Goal: Communication & Community: Answer question/provide support

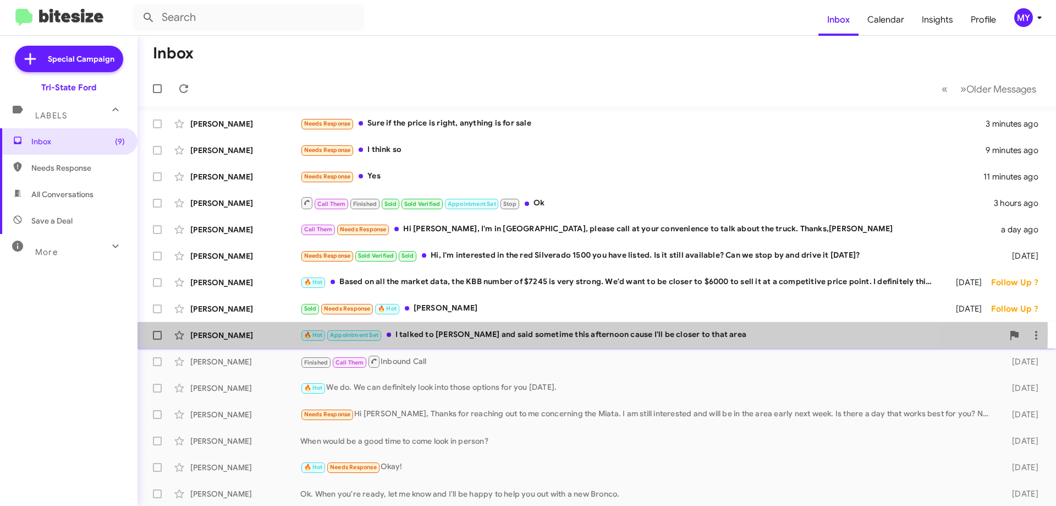
click at [574, 333] on div "🔥 Hot Appointment Set I talked to Alex and said sometime this afternoon cause I…" at bounding box center [651, 334] width 703 height 13
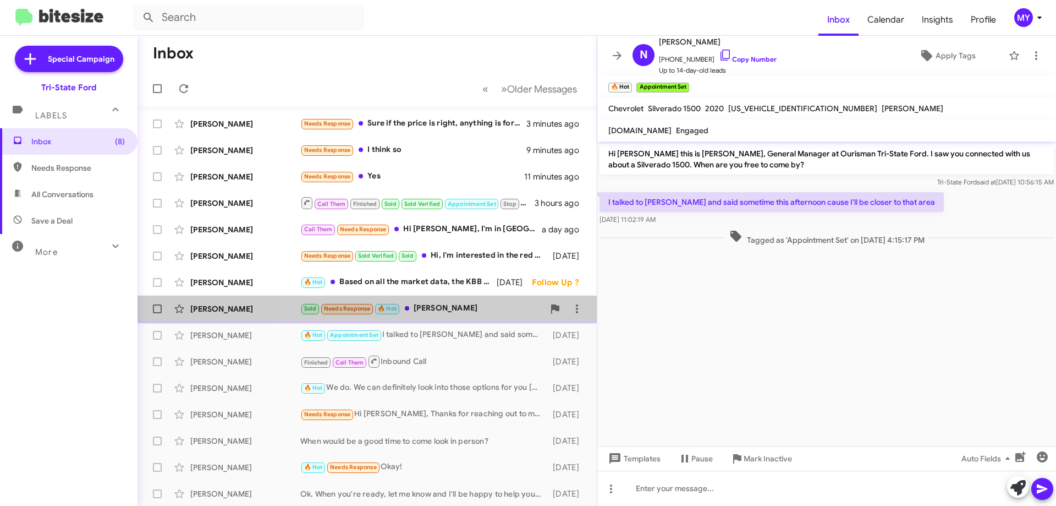
click at [449, 310] on div "Sold Needs Response 🔥 Hot Sonny Mitchell" at bounding box center [422, 308] width 244 height 13
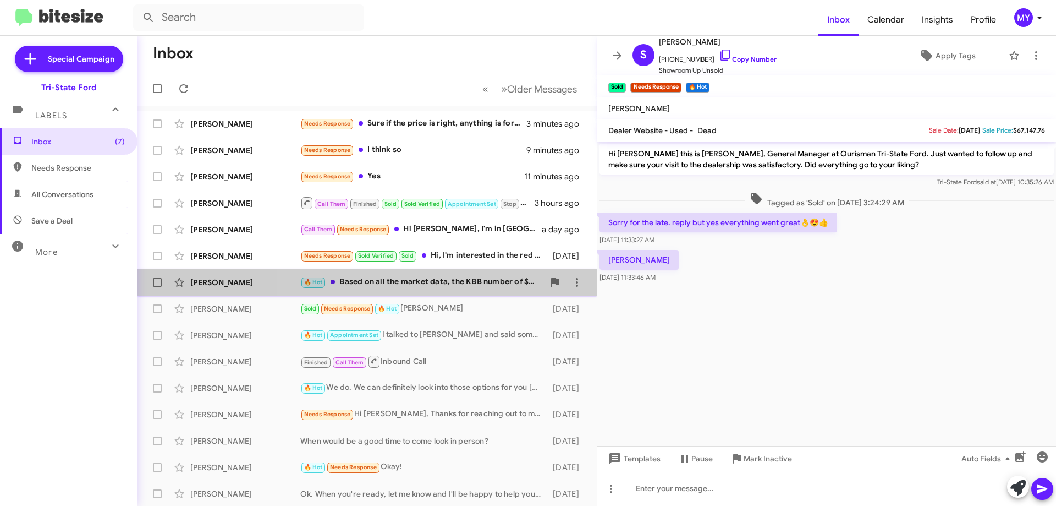
click at [432, 278] on div "🔥 Hot Based on all the market data, the KBB number of $7245 is very strong. We'…" at bounding box center [422, 282] width 244 height 13
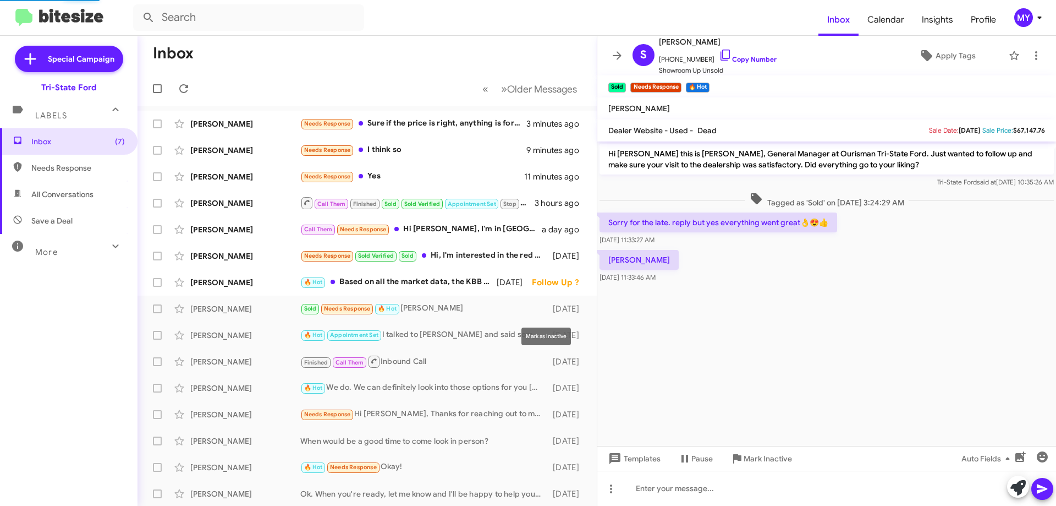
scroll to position [361, 0]
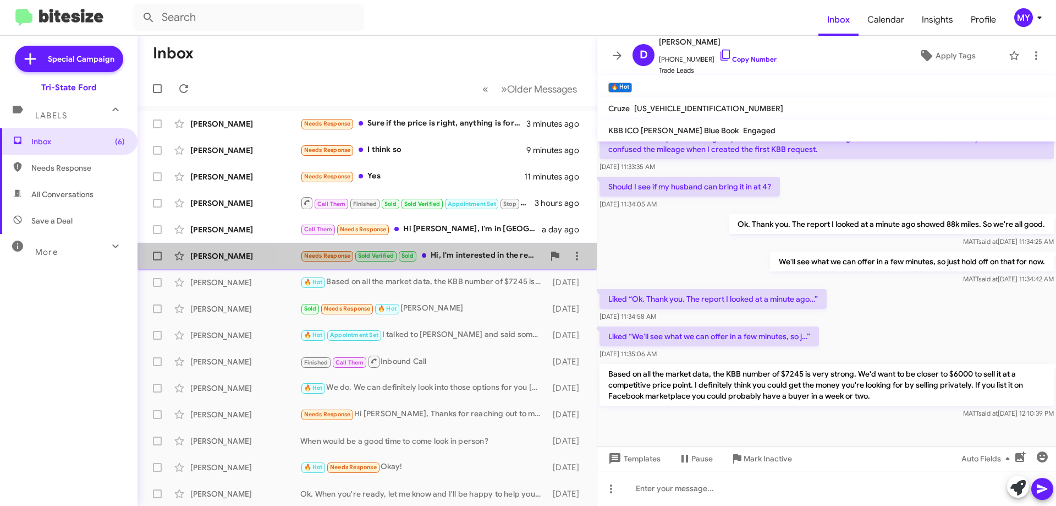
click at [460, 256] on div "Needs Response Sold Verified Sold Hi, I'm interested in the red Silverado 1500 …" at bounding box center [422, 255] width 244 height 13
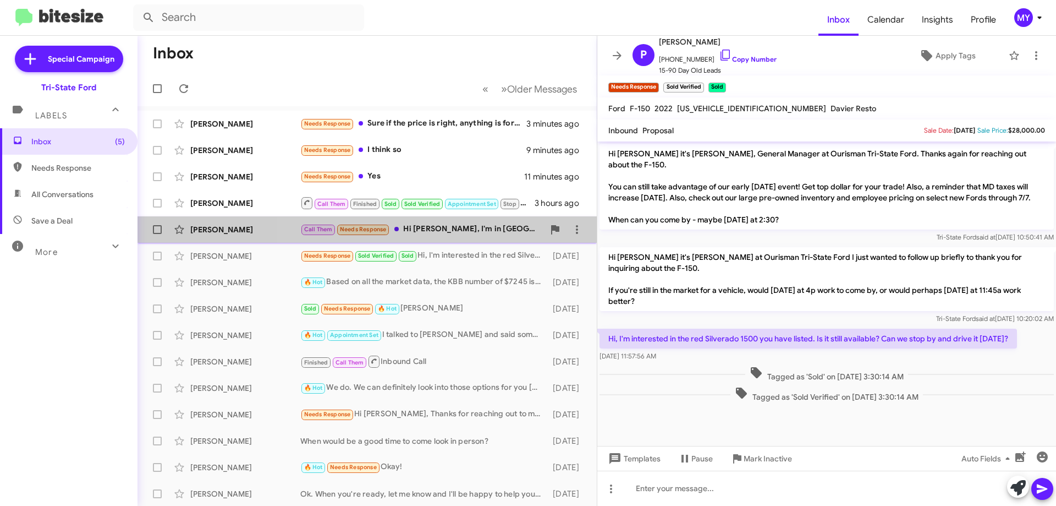
click at [440, 229] on div "Call Them Needs Response Hi Derek, I'm in PA, please call at your convenience t…" at bounding box center [422, 229] width 244 height 13
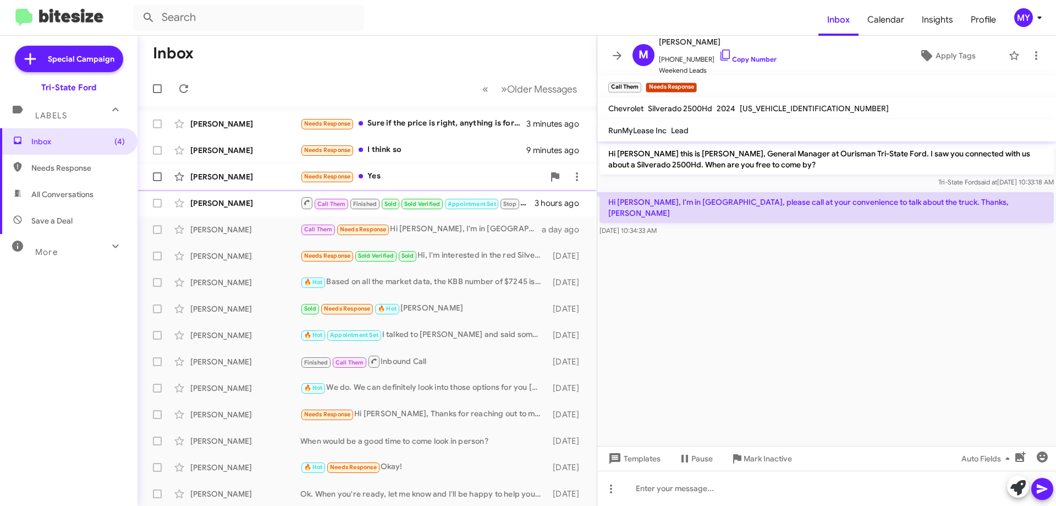
click at [402, 178] on div "Needs Response Yes" at bounding box center [422, 176] width 244 height 13
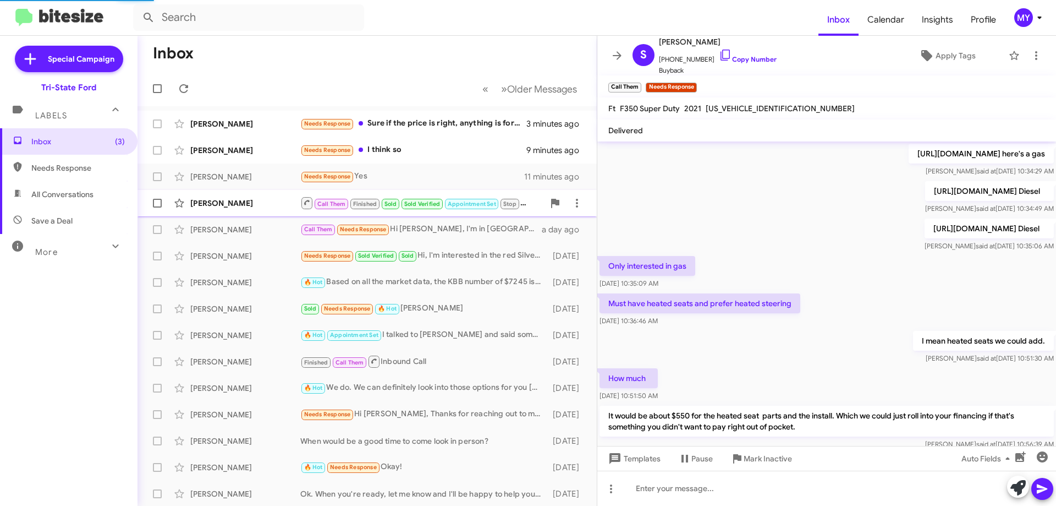
scroll to position [576, 0]
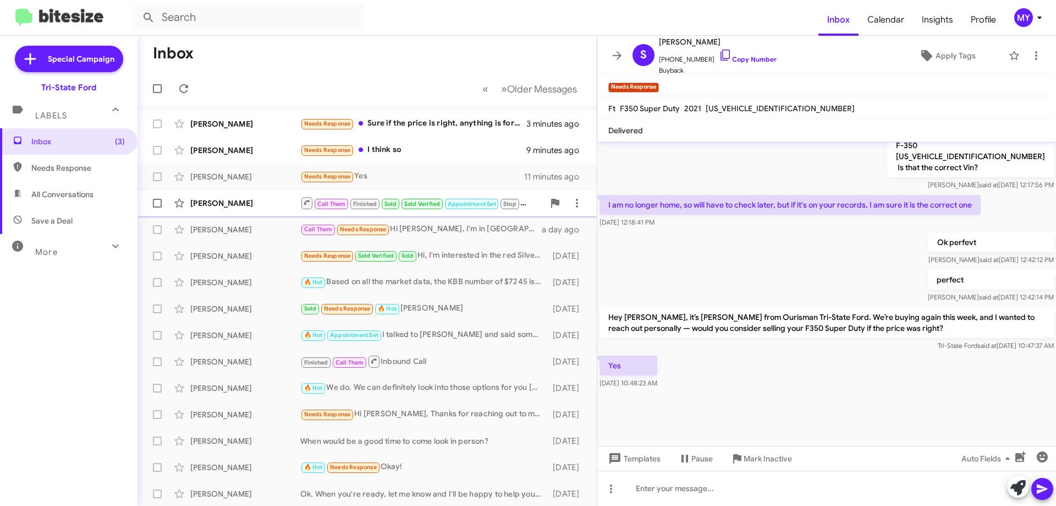
click at [521, 206] on span "Call Them Finished Sold Sold Verified Appointment Set Stop" at bounding box center [410, 203] width 220 height 14
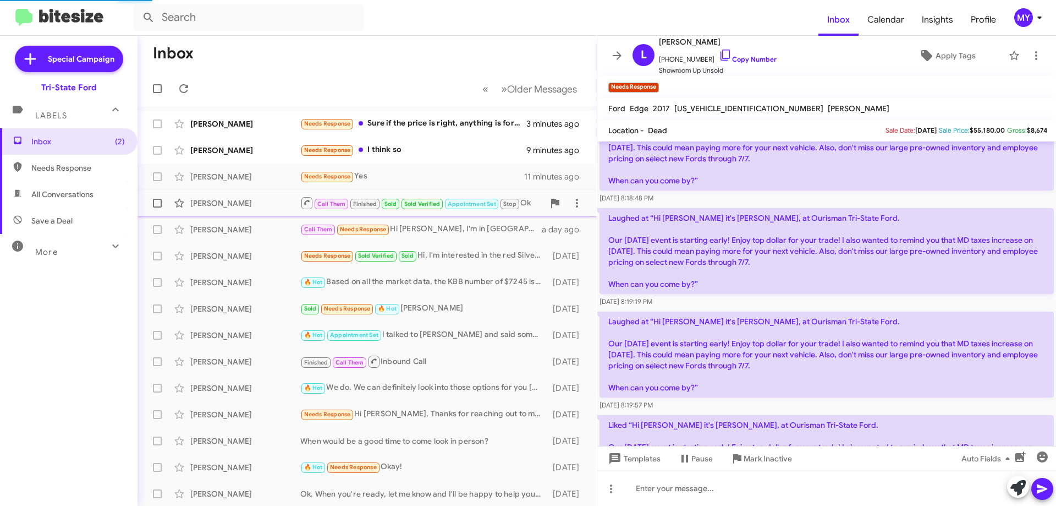
scroll to position [1013, 0]
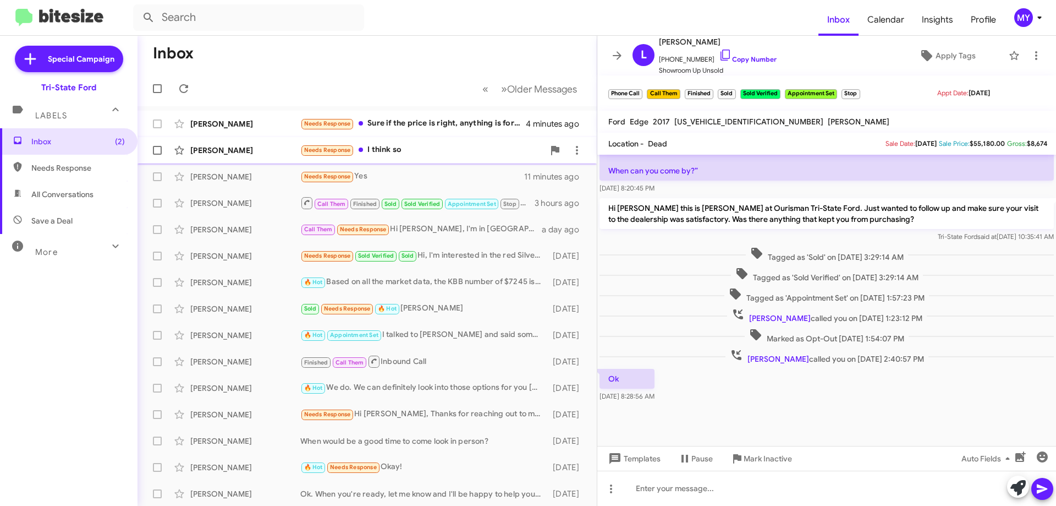
click at [413, 153] on div "Needs Response I think so" at bounding box center [422, 150] width 244 height 13
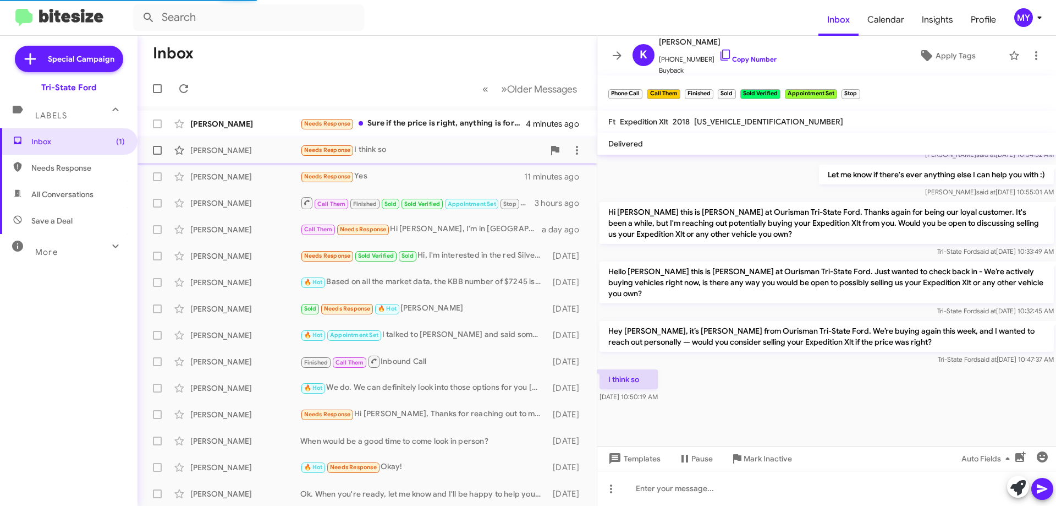
scroll to position [419, 0]
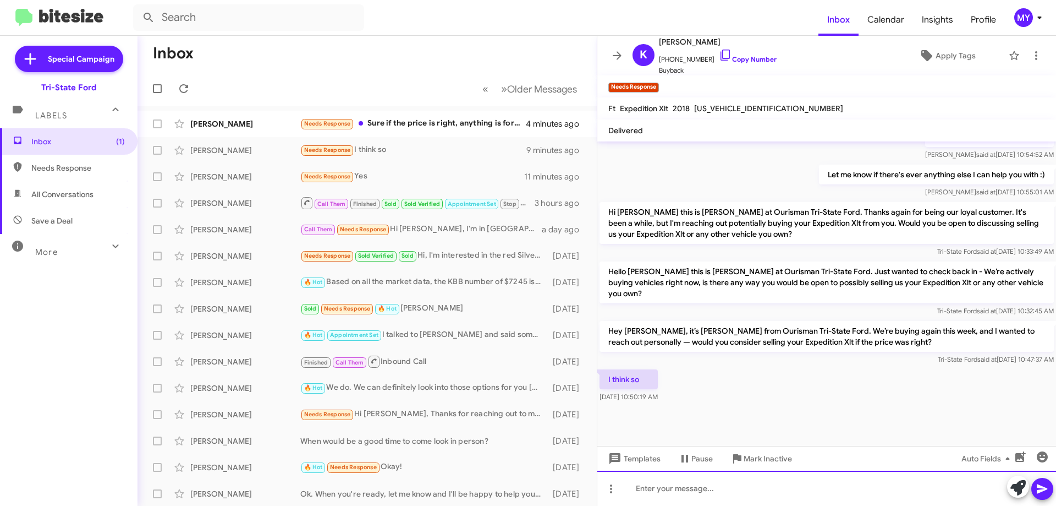
click at [671, 484] on div at bounding box center [827, 487] width 459 height 35
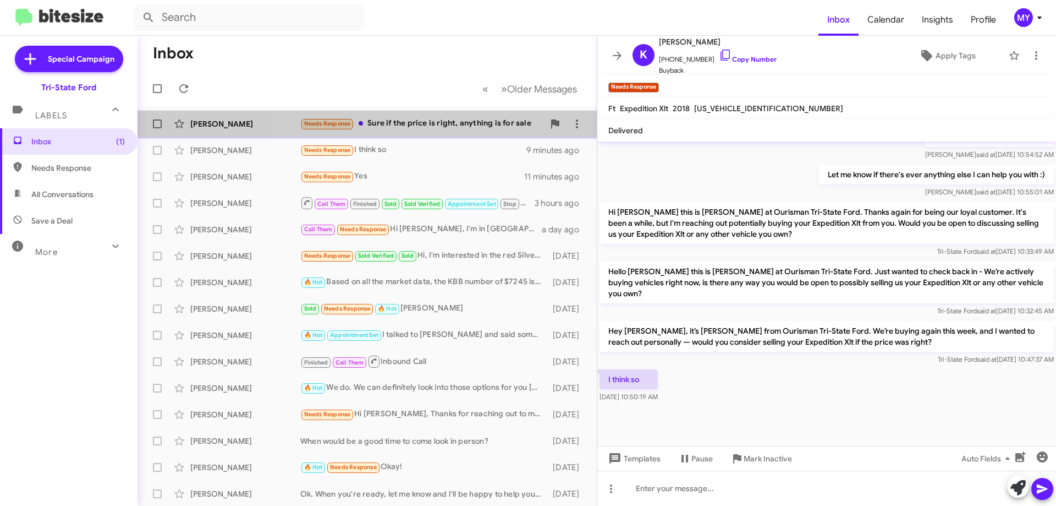
click at [452, 121] on div "Needs Response Sure if the price is right, anything is for sale" at bounding box center [422, 123] width 244 height 13
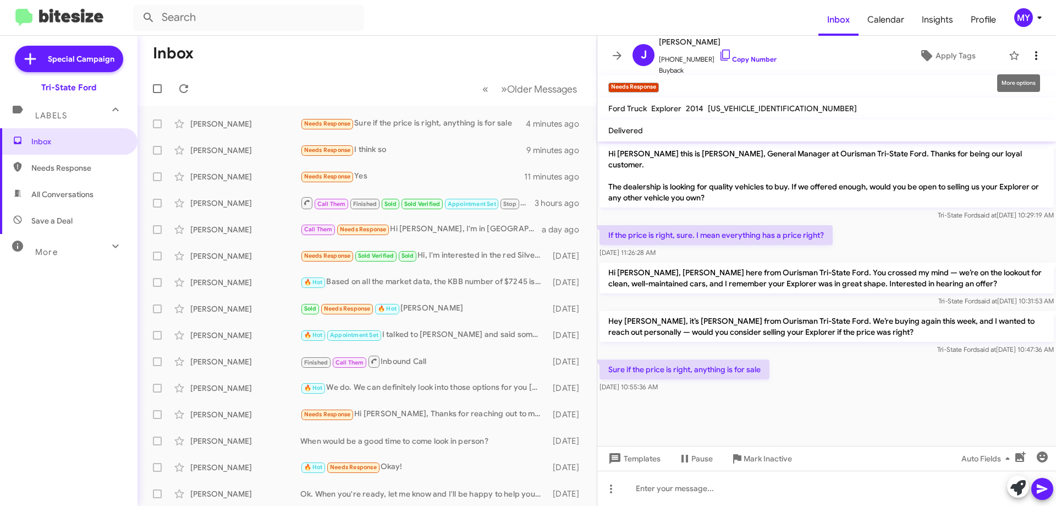
click at [1036, 56] on icon at bounding box center [1037, 55] width 2 height 9
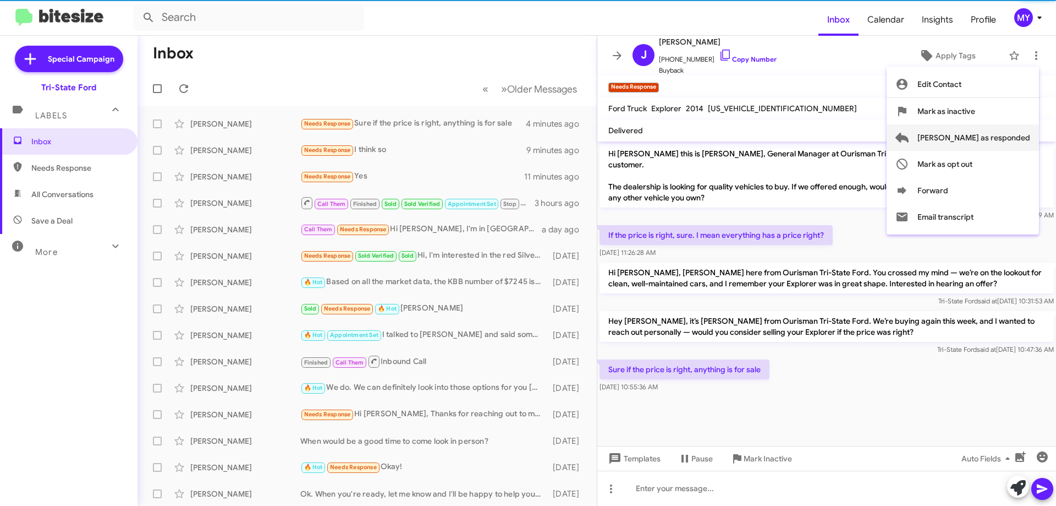
click at [993, 128] on span "Mark as responded" at bounding box center [974, 137] width 113 height 26
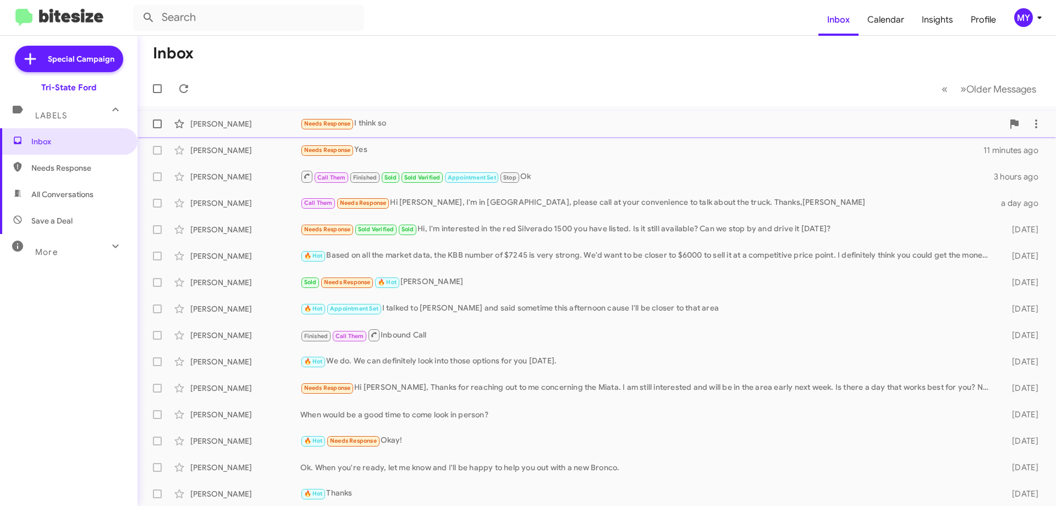
click at [414, 123] on div "Needs Response I think so" at bounding box center [651, 123] width 703 height 13
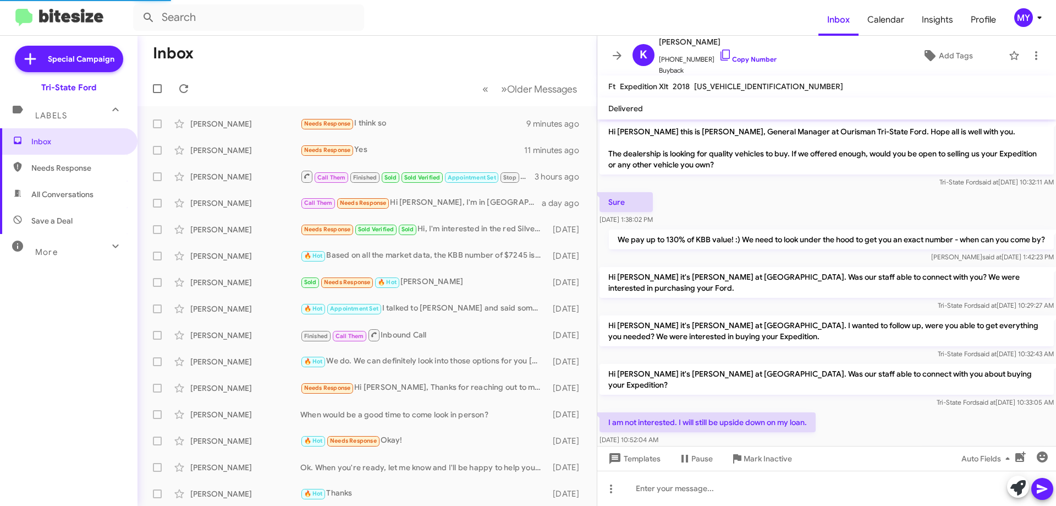
scroll to position [397, 0]
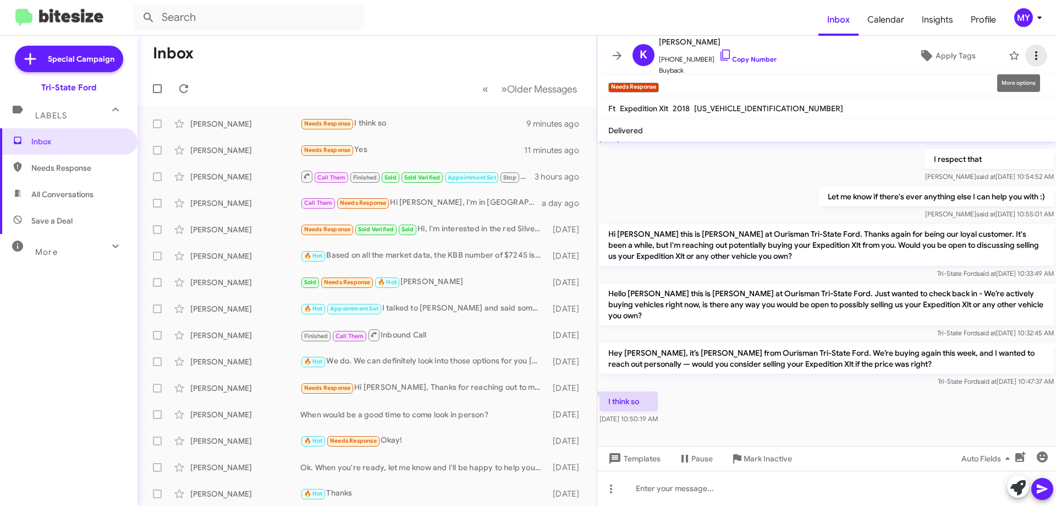
click at [1036, 51] on icon at bounding box center [1037, 55] width 2 height 9
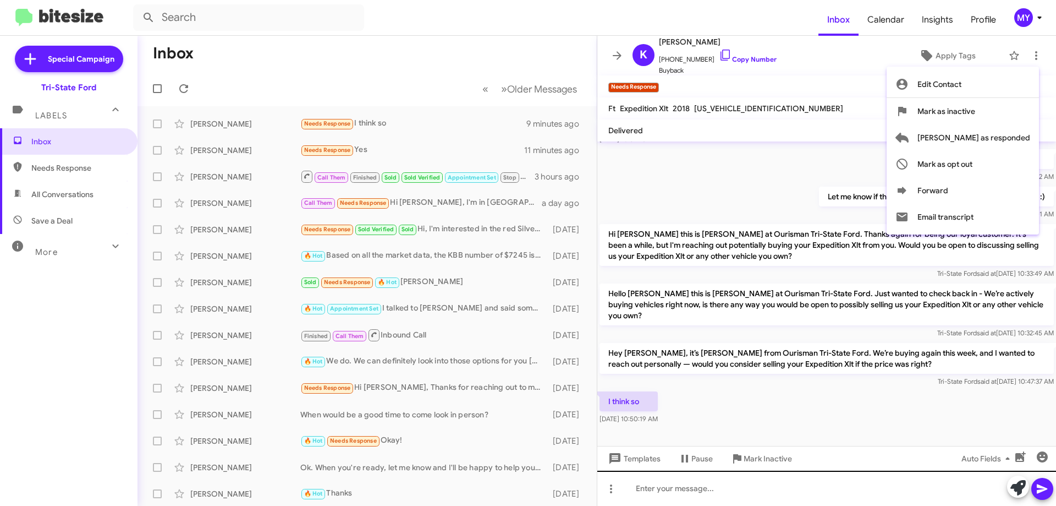
click at [691, 488] on div at bounding box center [528, 253] width 1056 height 506
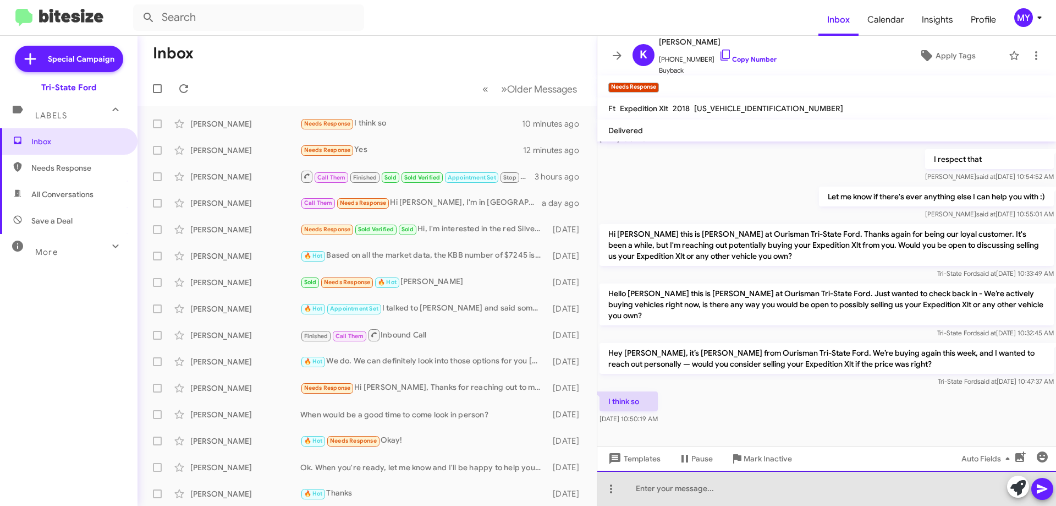
click at [691, 488] on div at bounding box center [827, 487] width 459 height 35
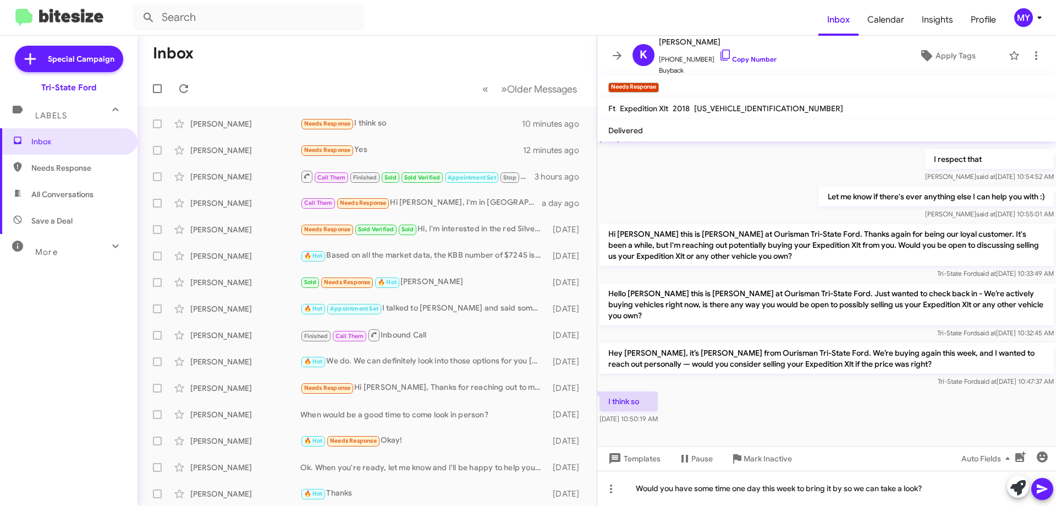
click at [1050, 489] on button at bounding box center [1043, 489] width 22 height 22
click at [405, 144] on div "Needs Response Yes" at bounding box center [422, 150] width 244 height 13
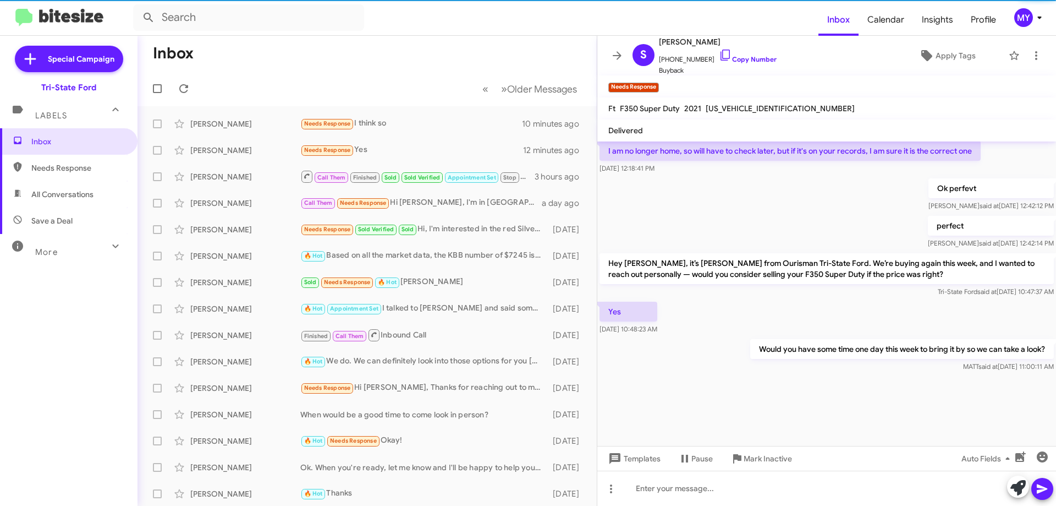
scroll to position [872, 0]
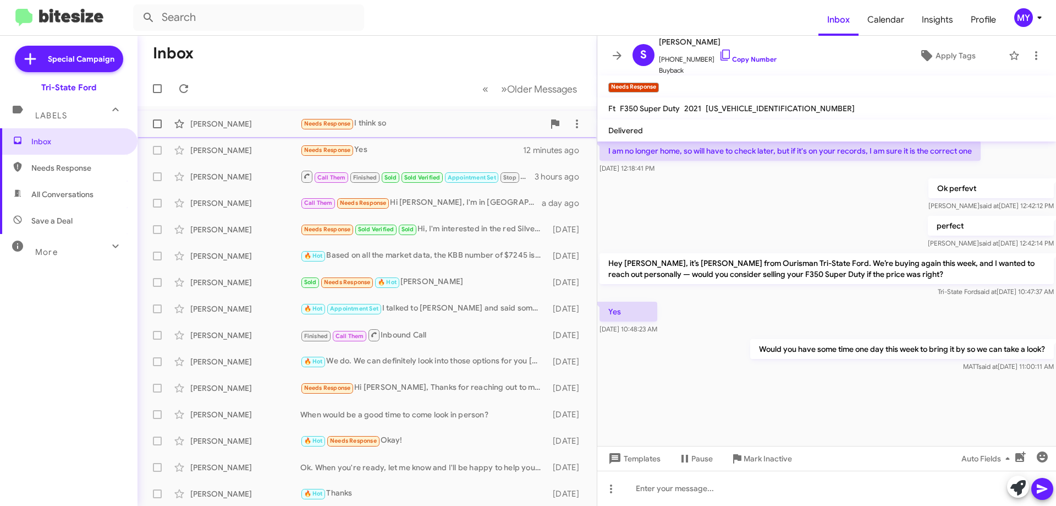
click at [416, 124] on div "Needs Response I think so" at bounding box center [422, 123] width 244 height 13
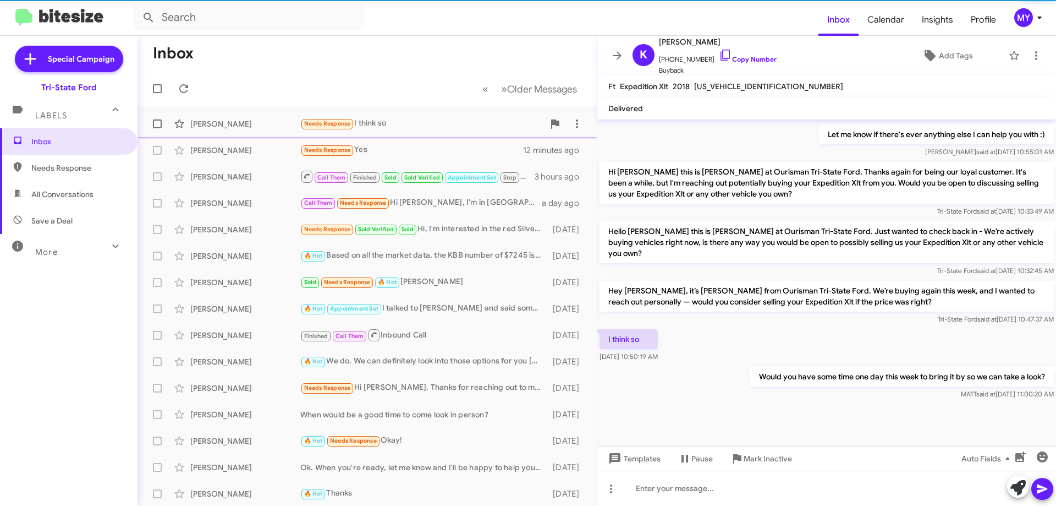
scroll to position [437, 0]
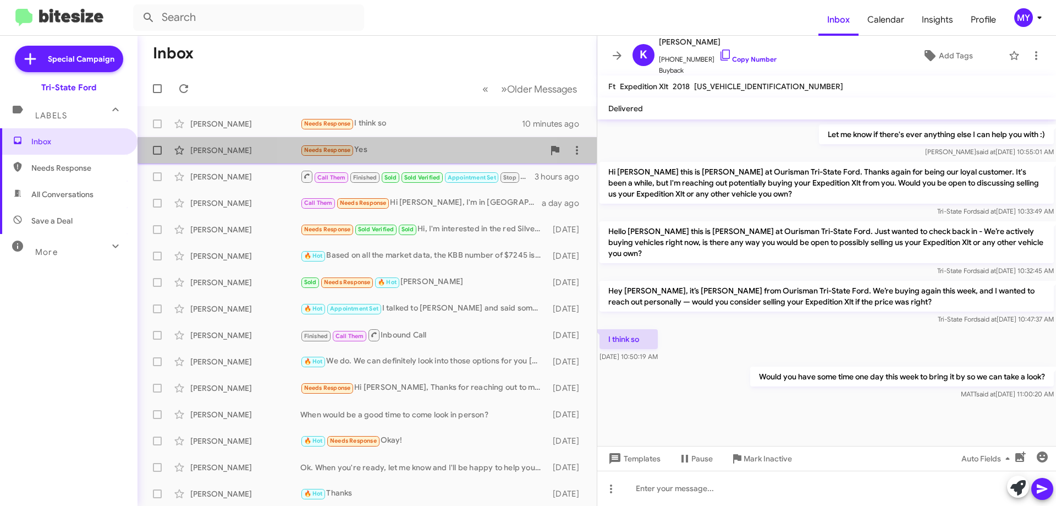
click at [410, 155] on div "Needs Response Yes" at bounding box center [422, 150] width 244 height 13
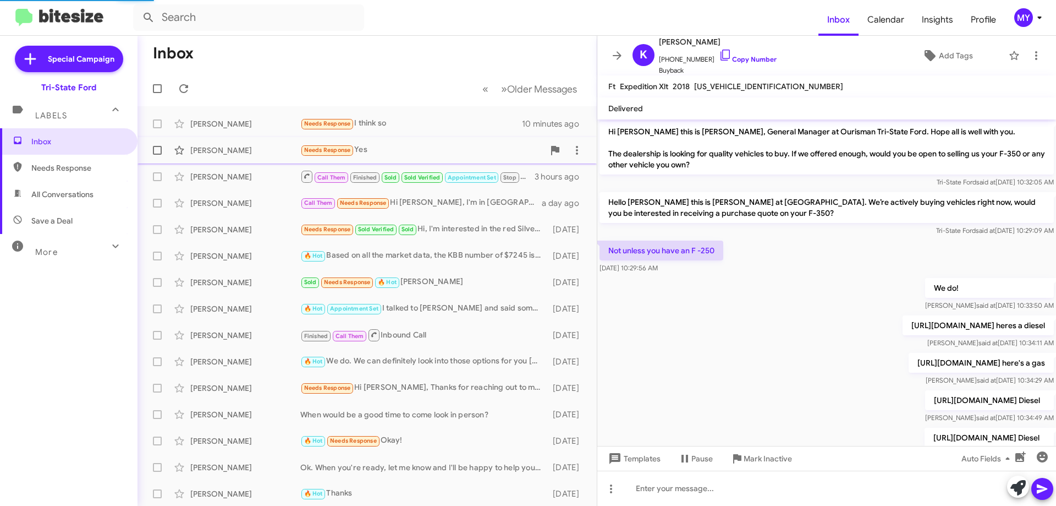
scroll to position [55, 0]
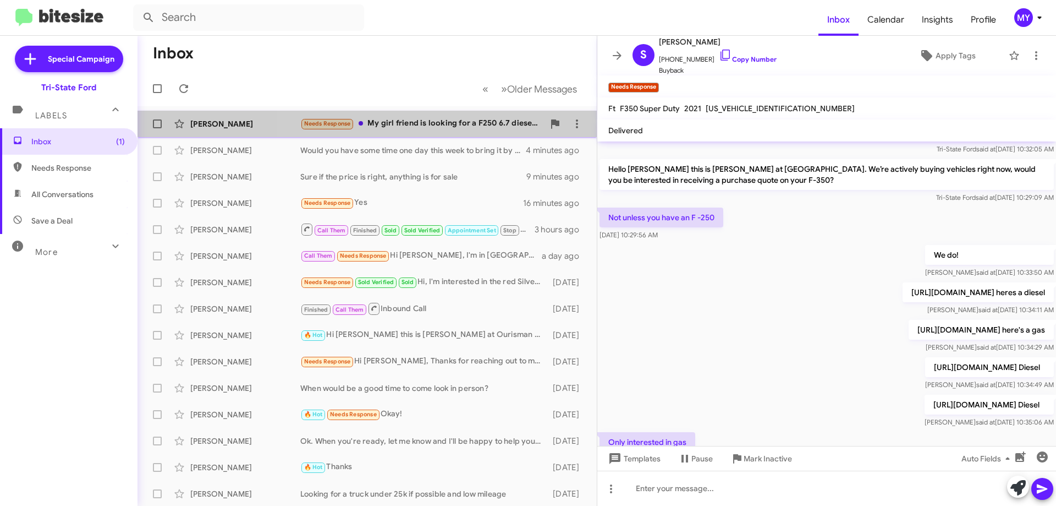
click at [442, 123] on div "Needs Response My girl friend is looking for a F250 6.7 diesel we would conside…" at bounding box center [422, 123] width 244 height 13
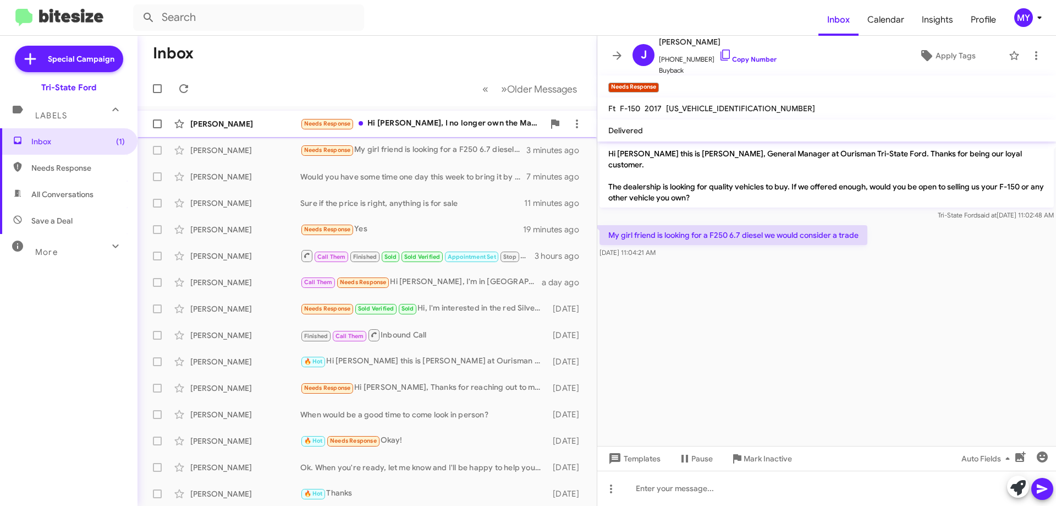
click at [447, 116] on div "William Cooney Needs Response Hi Derek, I no longer own the Mazda6 Touring - I …" at bounding box center [367, 124] width 442 height 22
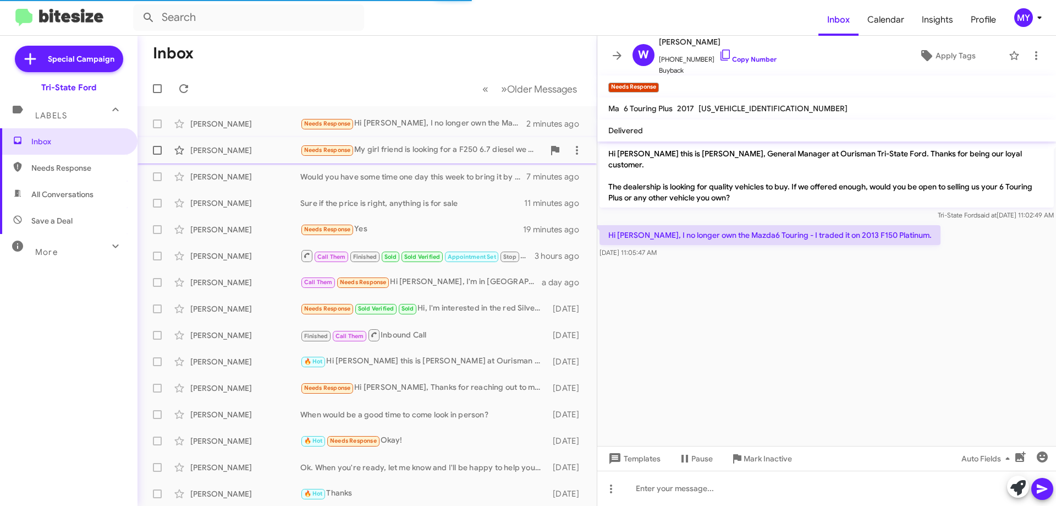
click at [459, 152] on div "Needs Response My girl friend is looking for a F250 6.7 diesel we would conside…" at bounding box center [422, 150] width 244 height 13
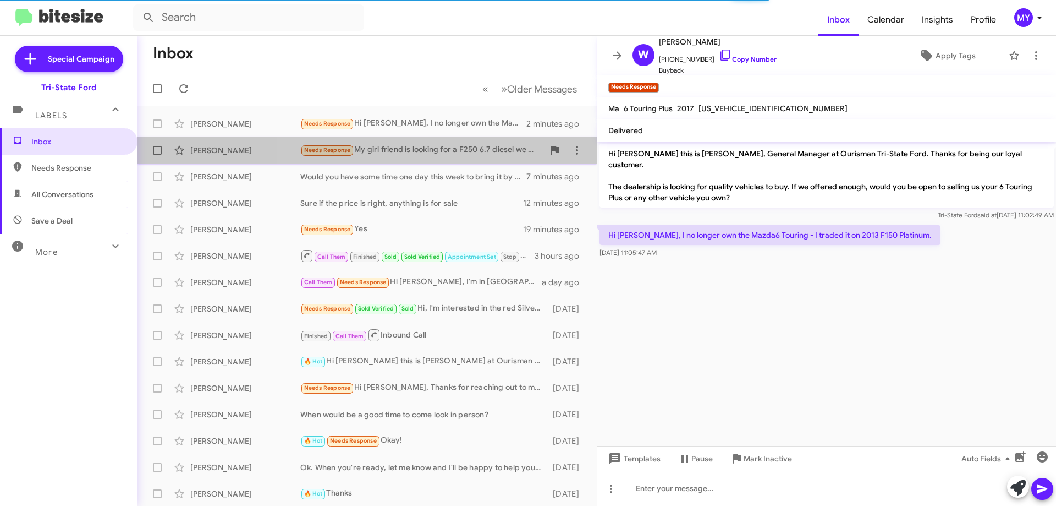
click at [447, 146] on div "Needs Response My girl friend is looking for a F250 6.7 diesel we would conside…" at bounding box center [422, 150] width 244 height 13
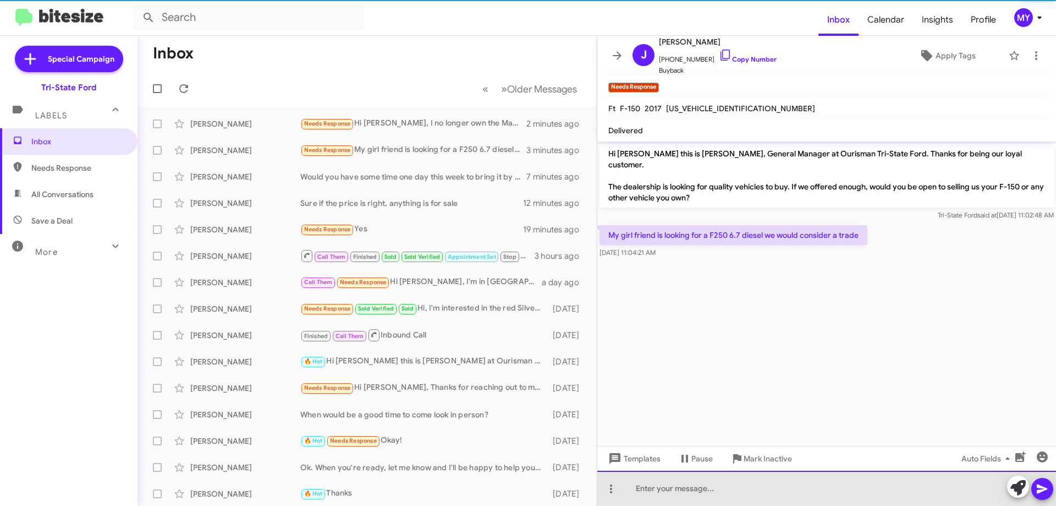
click at [715, 490] on div at bounding box center [827, 487] width 459 height 35
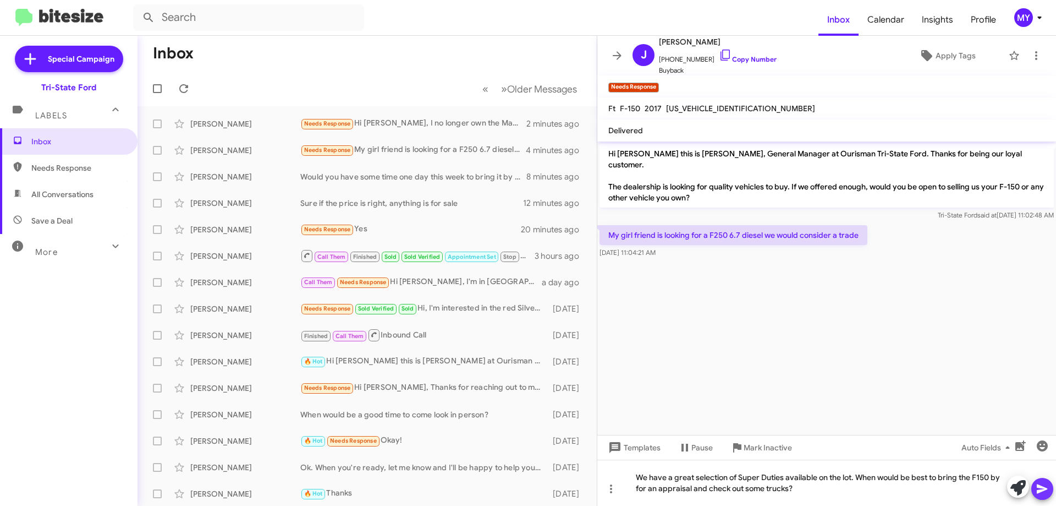
click at [1039, 486] on icon at bounding box center [1042, 488] width 10 height 9
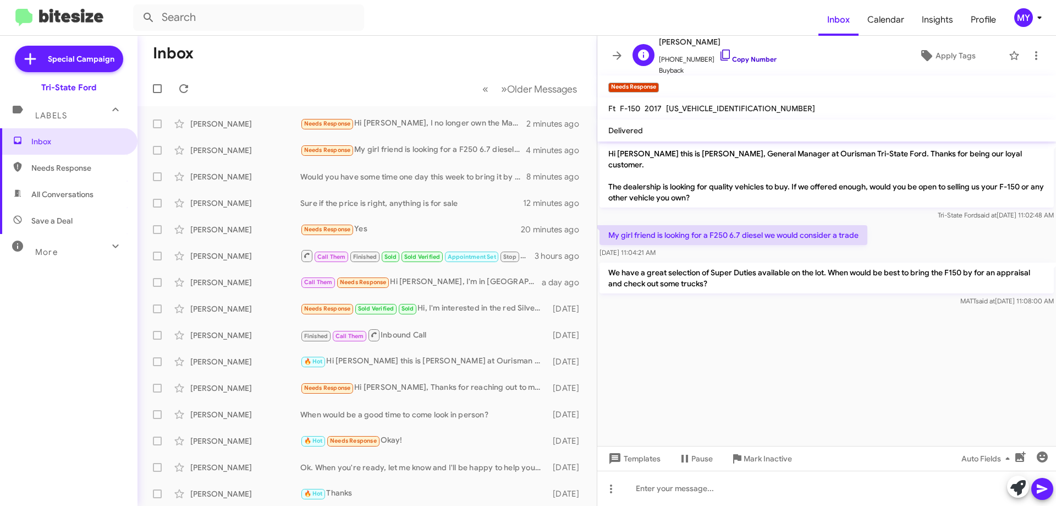
click at [719, 59] on icon at bounding box center [725, 54] width 13 height 13
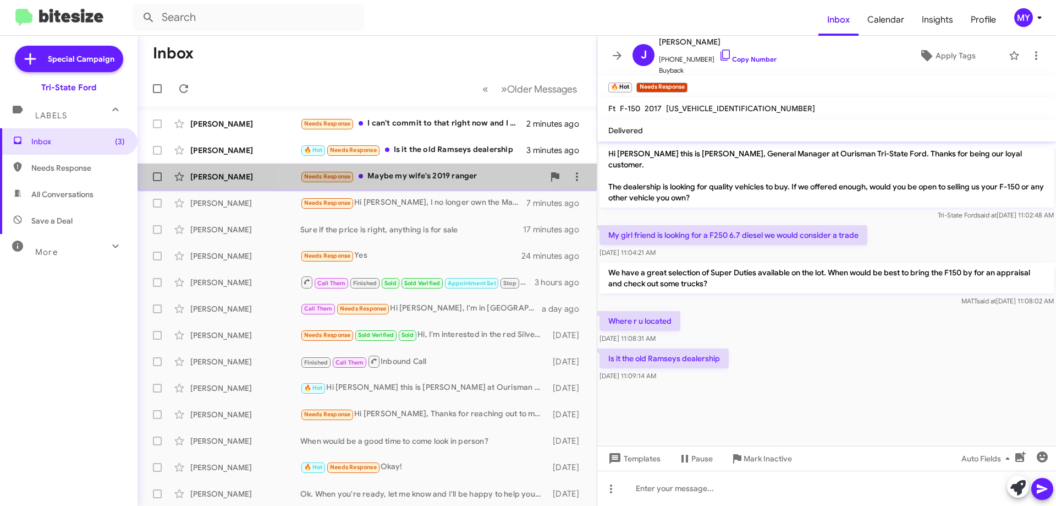
click at [420, 177] on div "Needs Response Maybe my wife's 2019 ranger" at bounding box center [422, 176] width 244 height 13
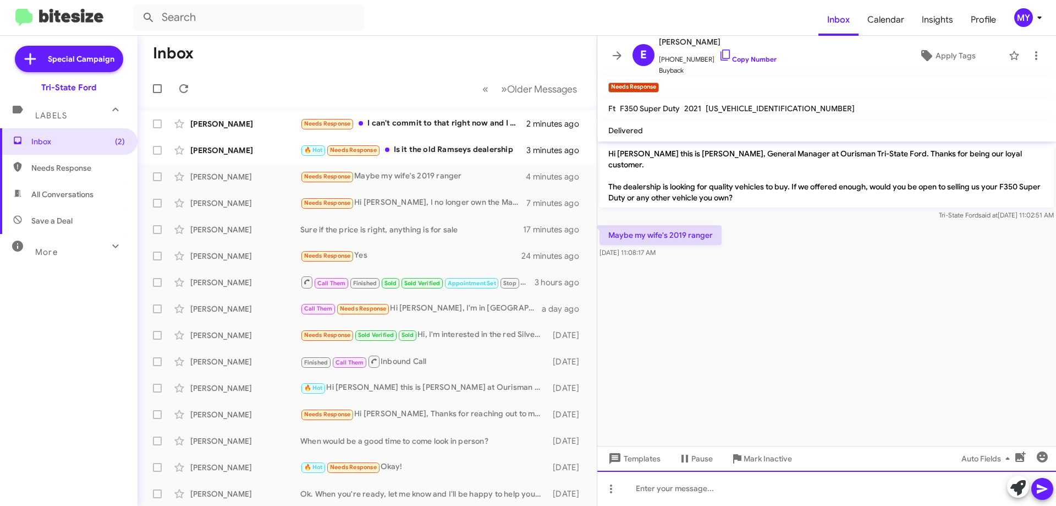
click at [704, 485] on div at bounding box center [827, 487] width 459 height 35
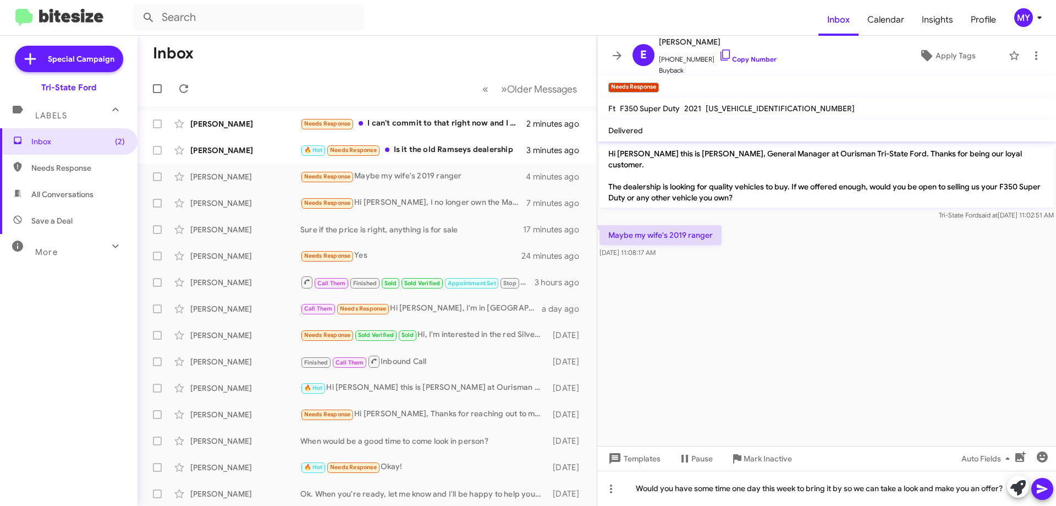
click at [1049, 489] on icon at bounding box center [1042, 488] width 13 height 13
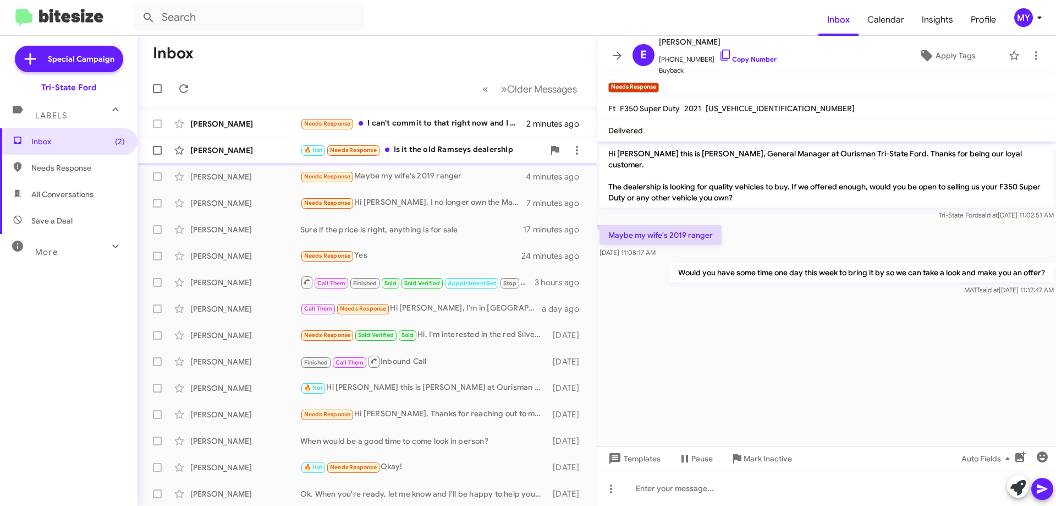
click at [427, 147] on div "🔥 Hot Needs Response Is it the old Ramseys dealership" at bounding box center [422, 150] width 244 height 13
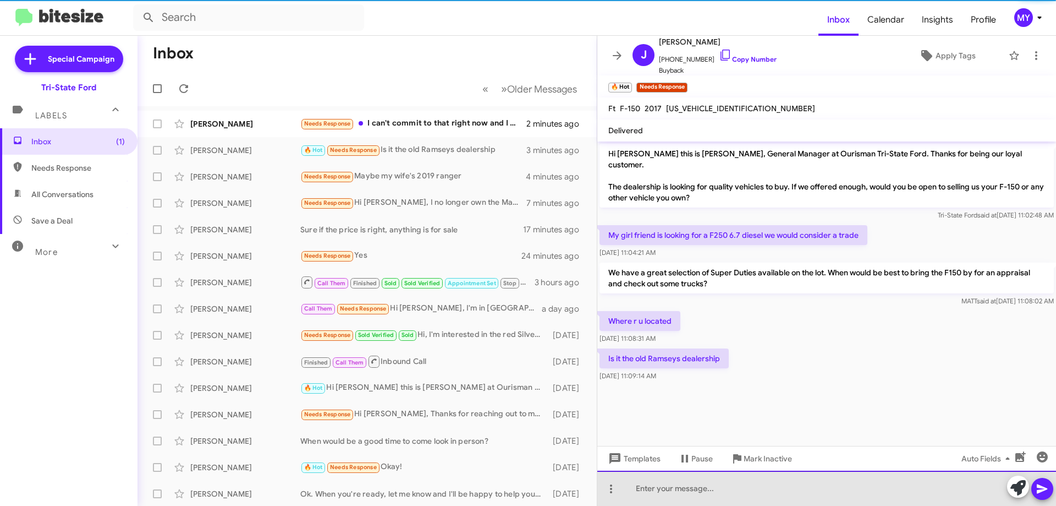
drag, startPoint x: 717, startPoint y: 492, endPoint x: 740, endPoint y: 487, distance: 23.1
click at [717, 491] on div at bounding box center [827, 487] width 459 height 35
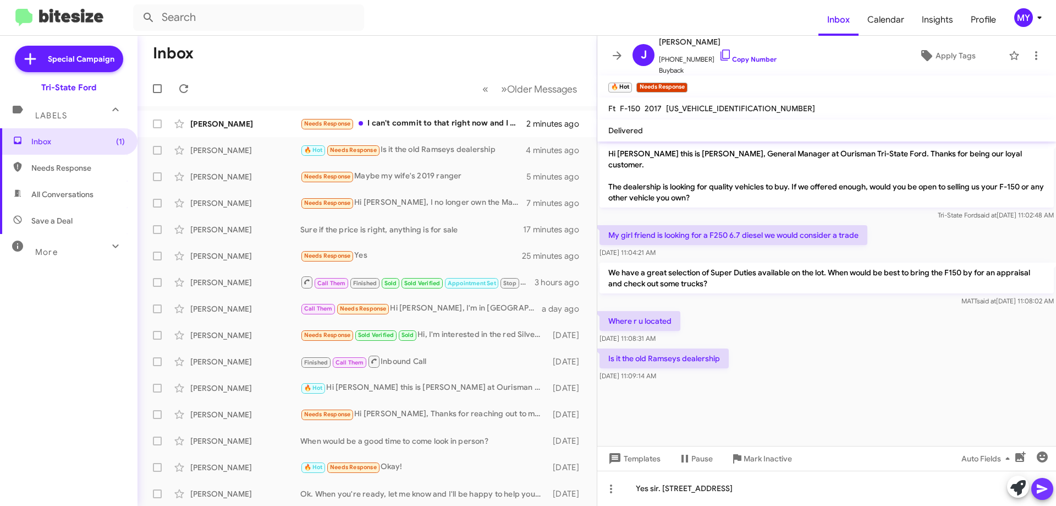
click at [1042, 491] on icon at bounding box center [1042, 488] width 10 height 9
click at [442, 119] on div "Needs Response I can't commit to that right now and I doubt it would be worth i…" at bounding box center [422, 123] width 244 height 13
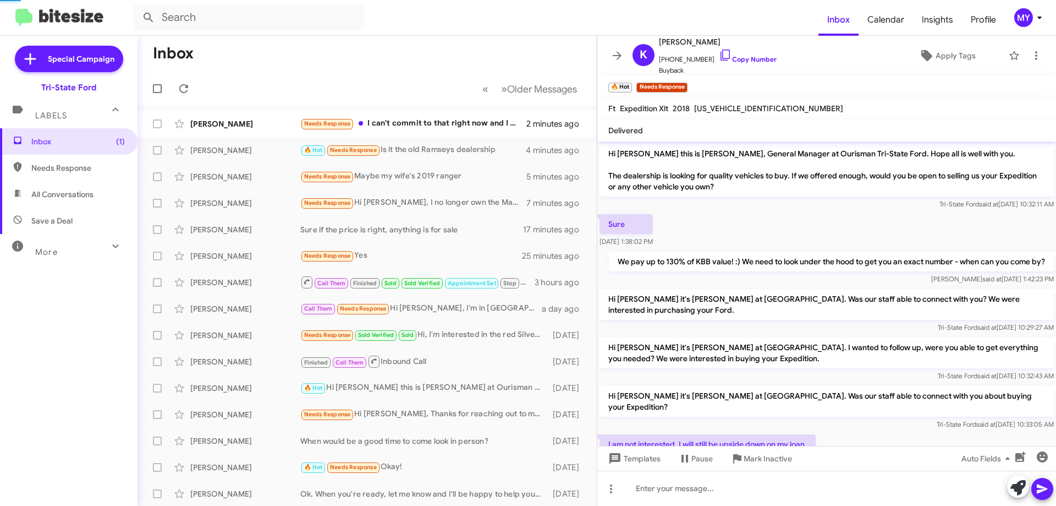
scroll to position [500, 0]
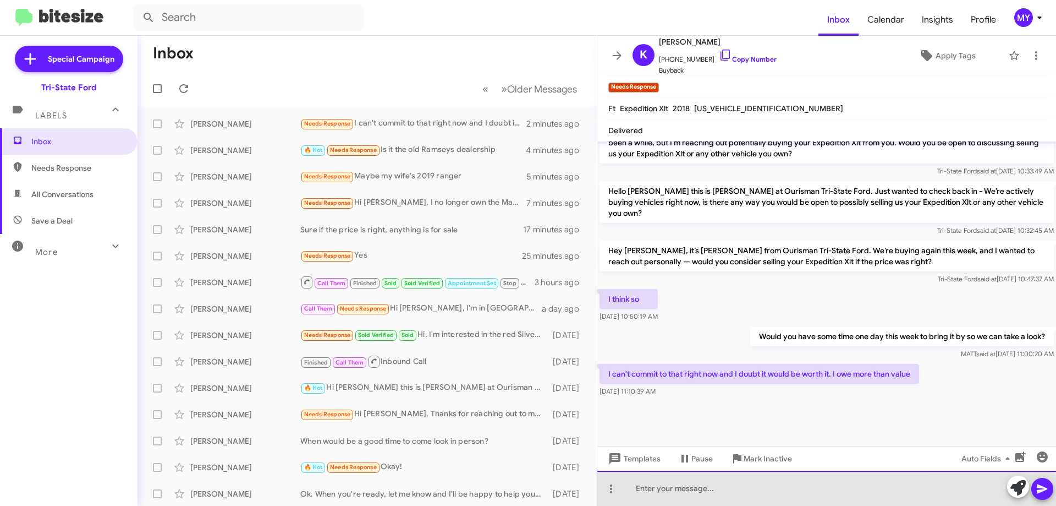
click at [784, 491] on div at bounding box center [827, 487] width 459 height 35
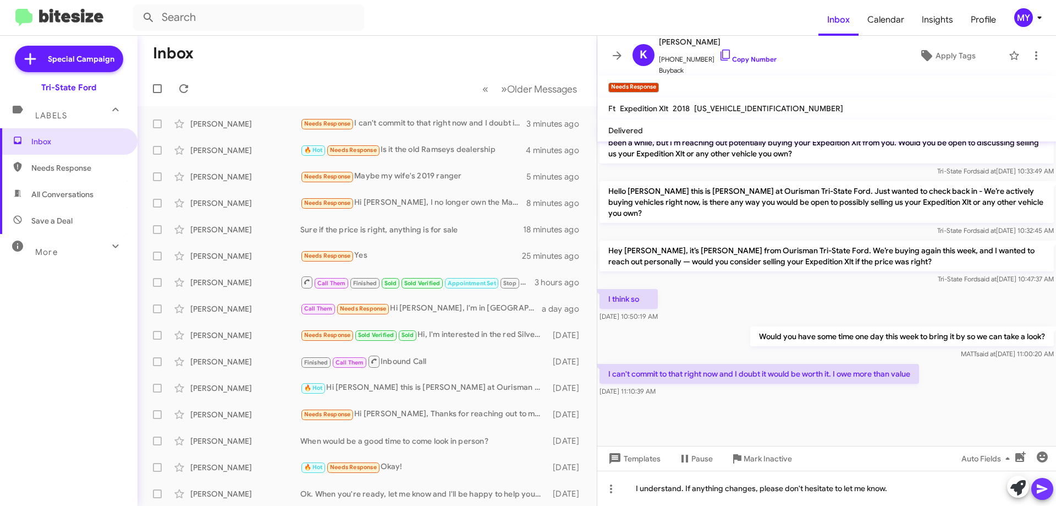
click at [1042, 484] on icon at bounding box center [1042, 488] width 13 height 13
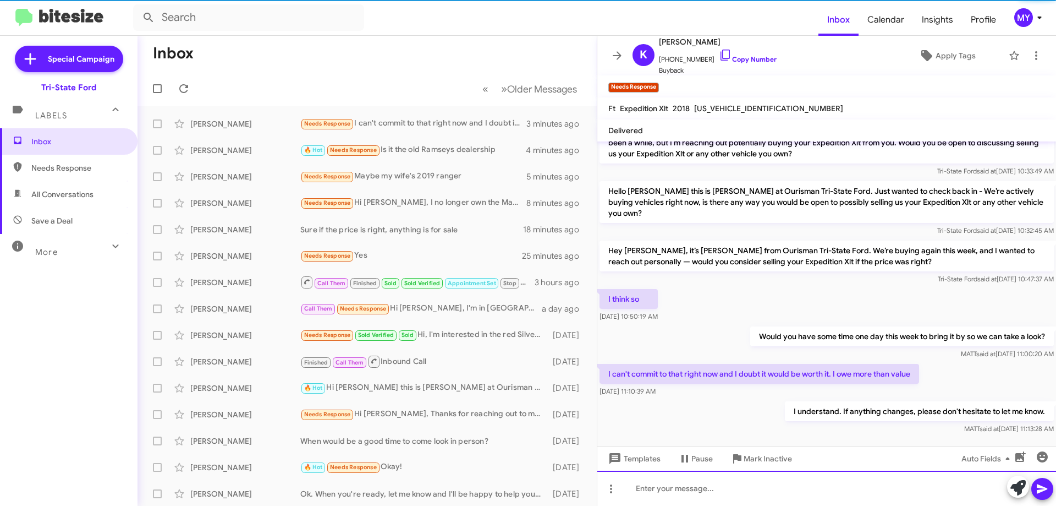
scroll to position [0, 0]
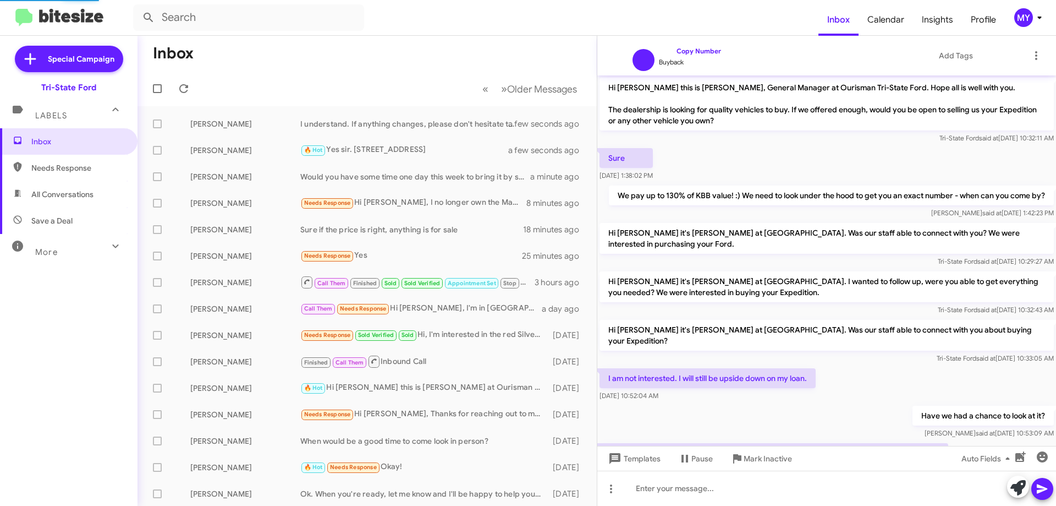
scroll to position [474, 0]
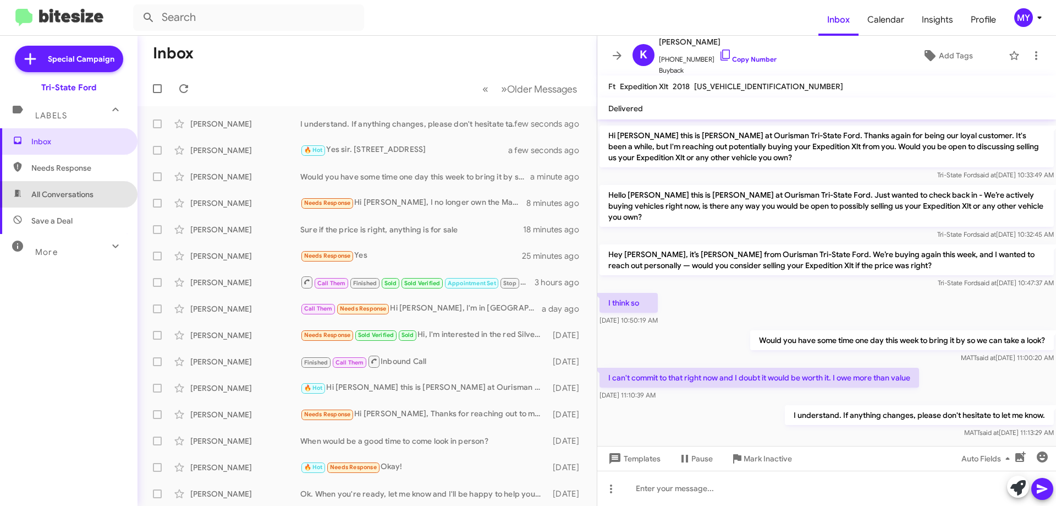
click at [81, 191] on span "All Conversations" at bounding box center [62, 194] width 62 height 11
type input "in:all-conversations"
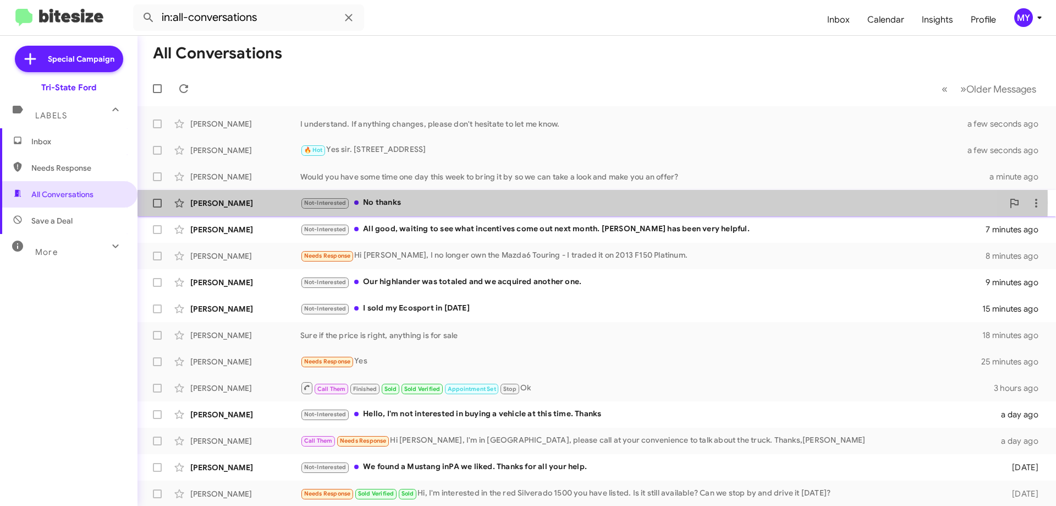
drag, startPoint x: 393, startPoint y: 202, endPoint x: 395, endPoint y: 211, distance: 8.9
click at [393, 202] on div "Not-Interested No thanks" at bounding box center [651, 202] width 703 height 13
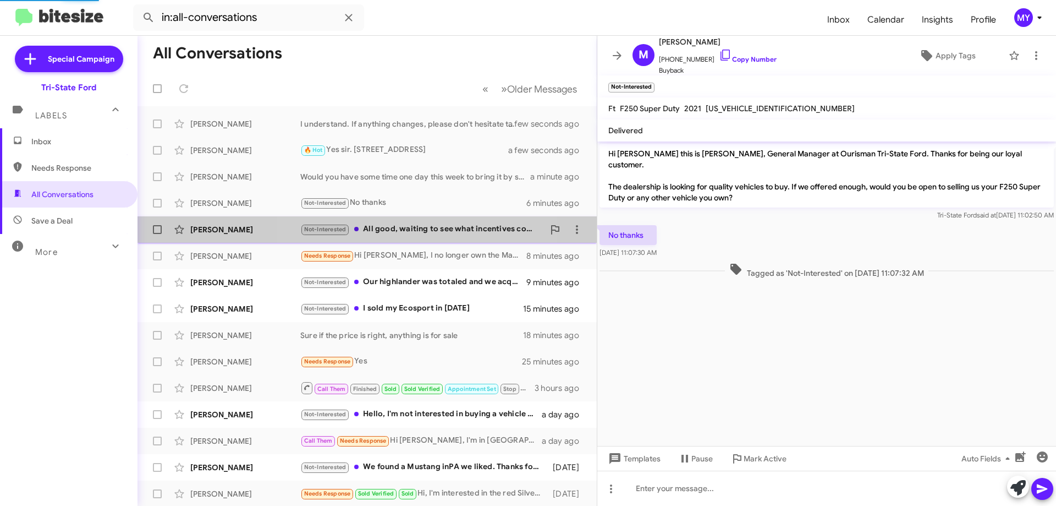
click at [399, 229] on div "Not-Interested All good, waiting to see what incentives come out next month. [P…" at bounding box center [422, 229] width 244 height 13
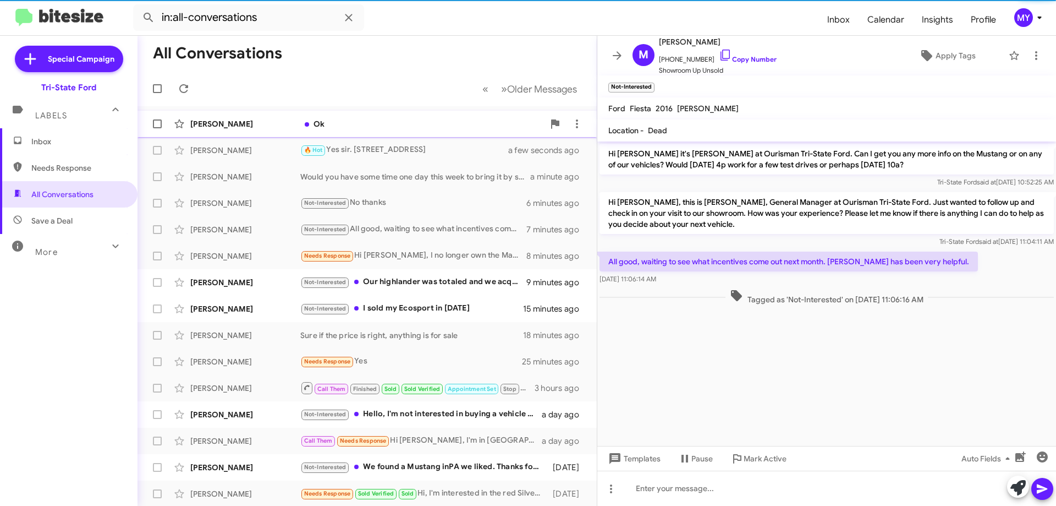
click at [368, 121] on div "Ok" at bounding box center [422, 123] width 244 height 11
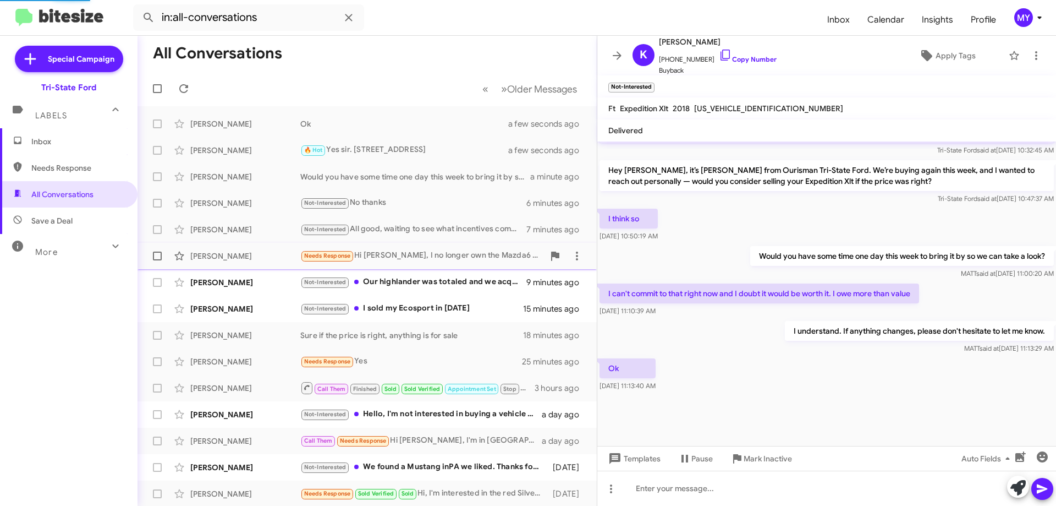
scroll to position [558, 0]
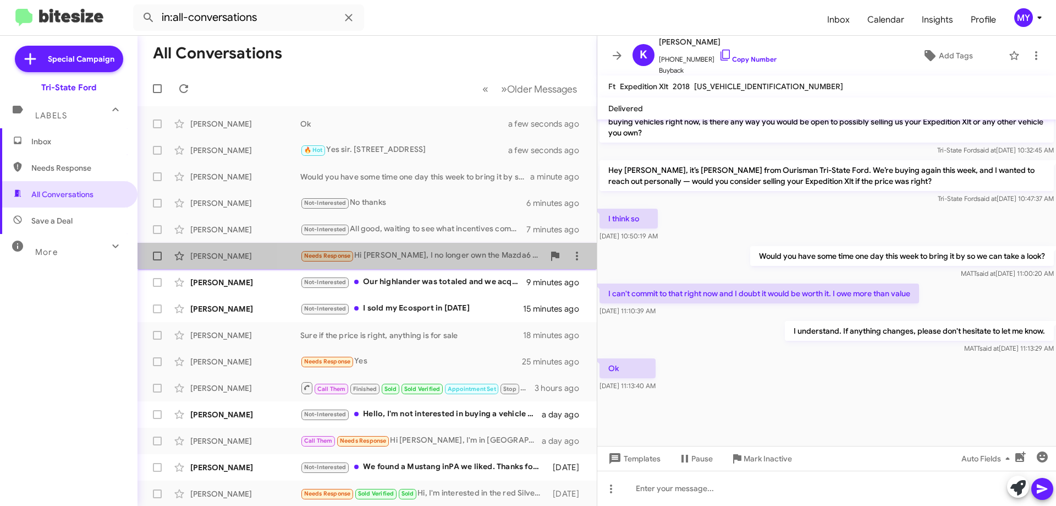
click at [433, 258] on div "Needs Response Hi [PERSON_NAME], I no longer own the Mazda6 Touring - I traded …" at bounding box center [422, 255] width 244 height 13
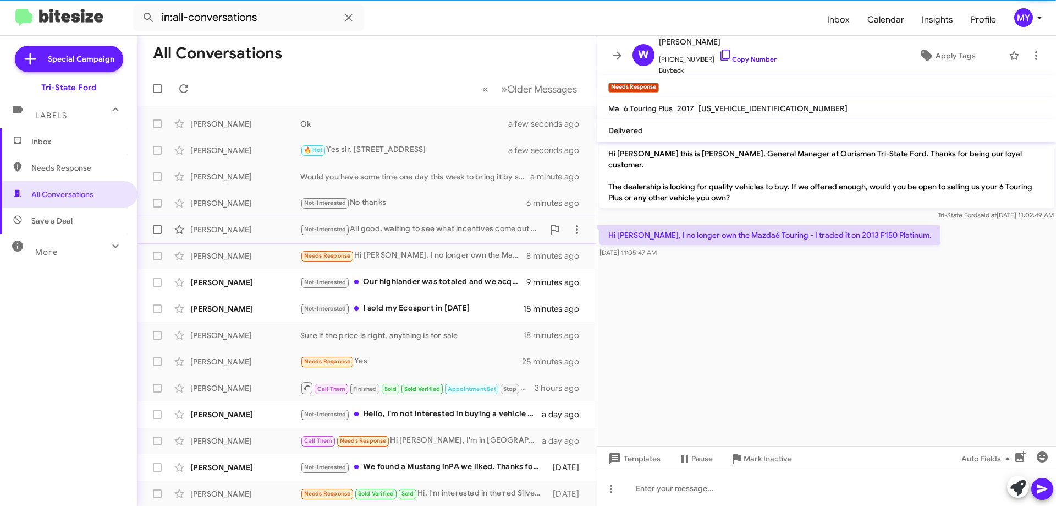
click at [430, 228] on div "Not-Interested All good, waiting to see what incentives come out next month. [P…" at bounding box center [422, 229] width 244 height 13
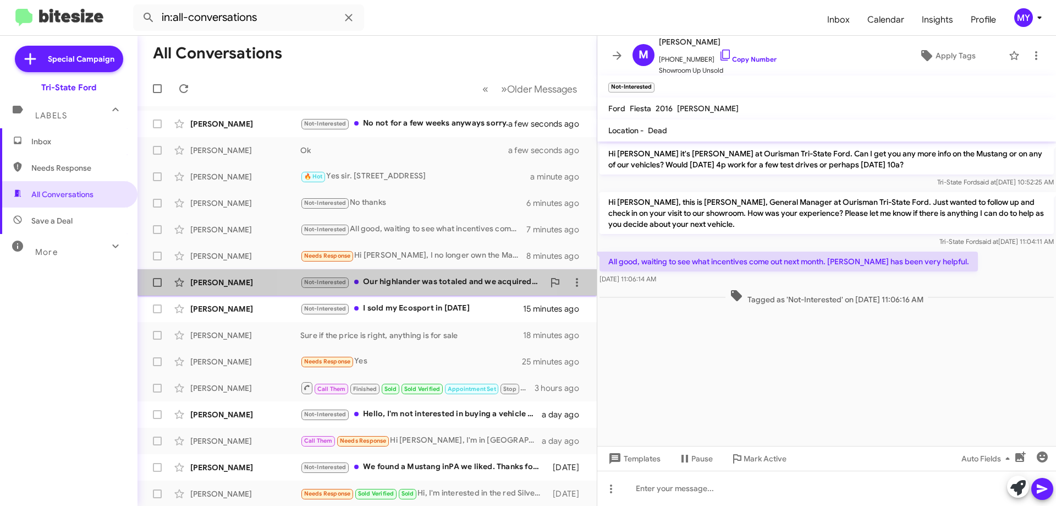
click at [423, 282] on div "Not-Interested Our highlander was totaled and we acquired another one." at bounding box center [422, 282] width 244 height 13
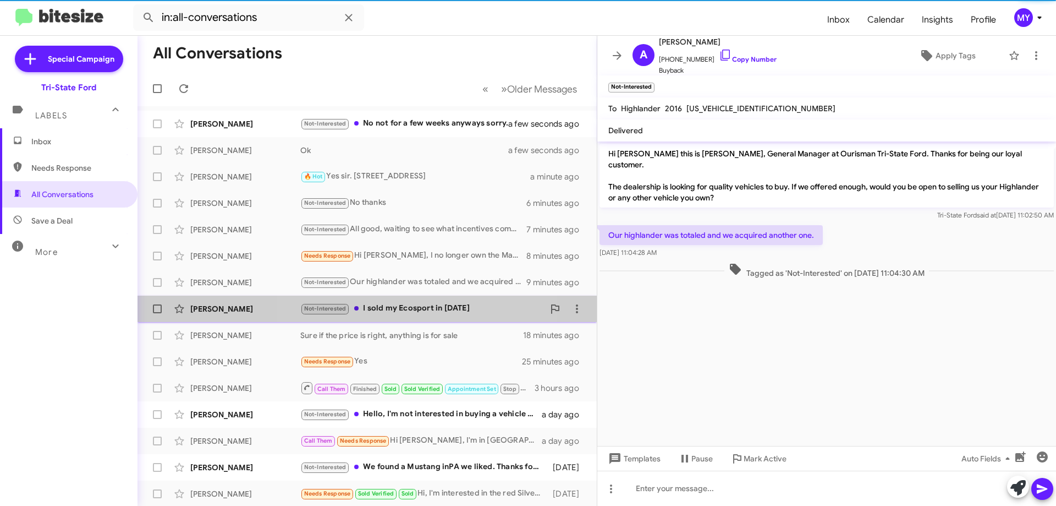
click at [427, 308] on div "Not-Interested I sold my Ecosport in [DATE]" at bounding box center [422, 308] width 244 height 13
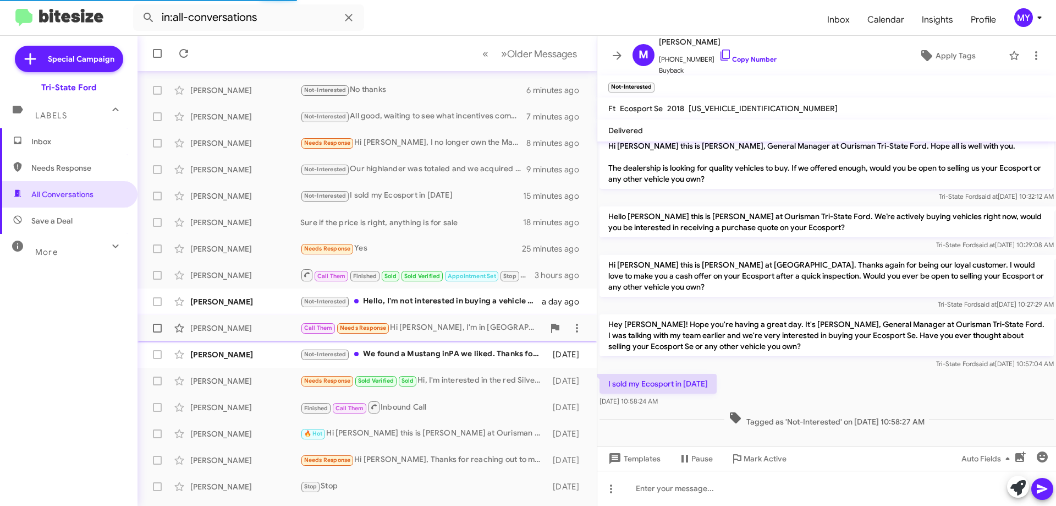
scroll to position [133, 0]
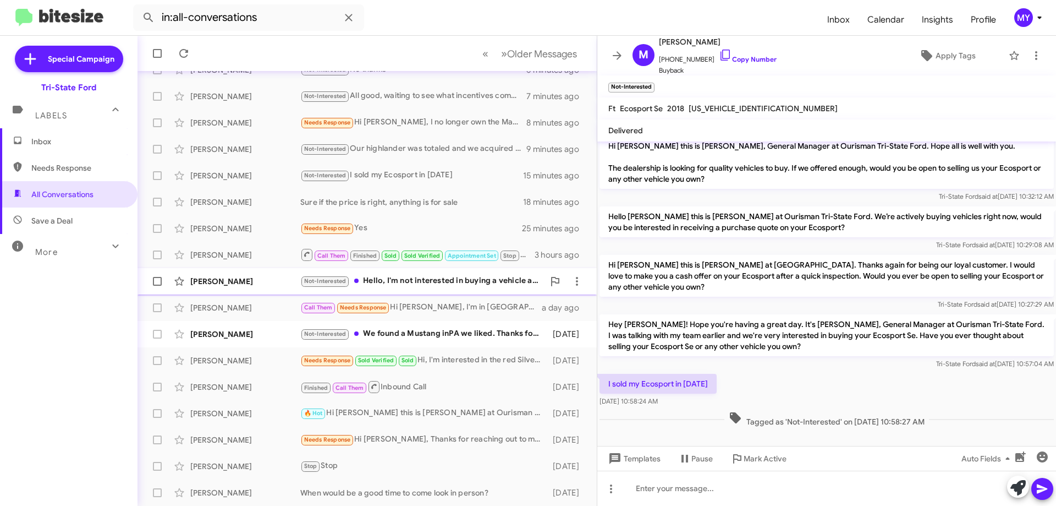
click at [456, 283] on div "Not-Interested Hello, I'm not interested in buying a vehicle at this time. Than…" at bounding box center [422, 281] width 244 height 13
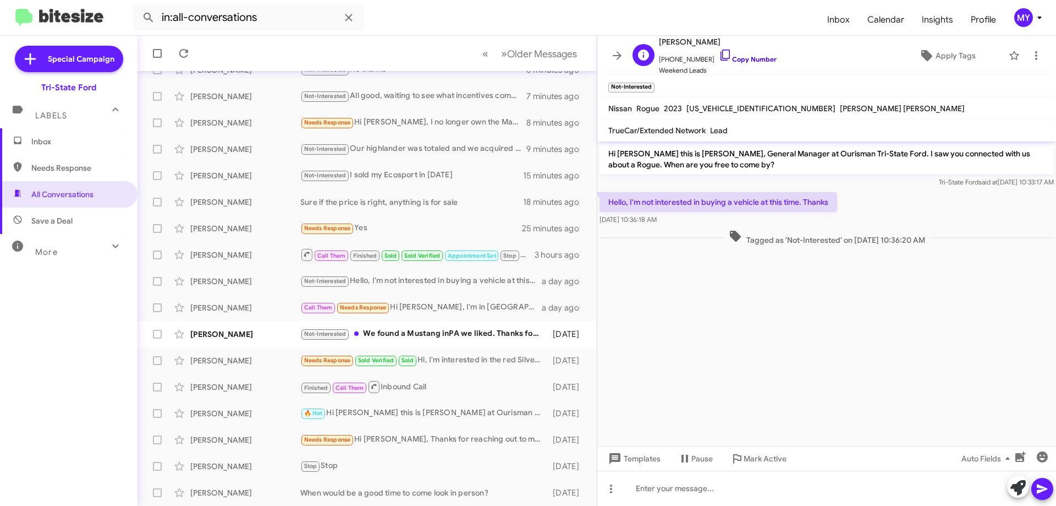
click at [719, 57] on icon at bounding box center [725, 54] width 13 height 13
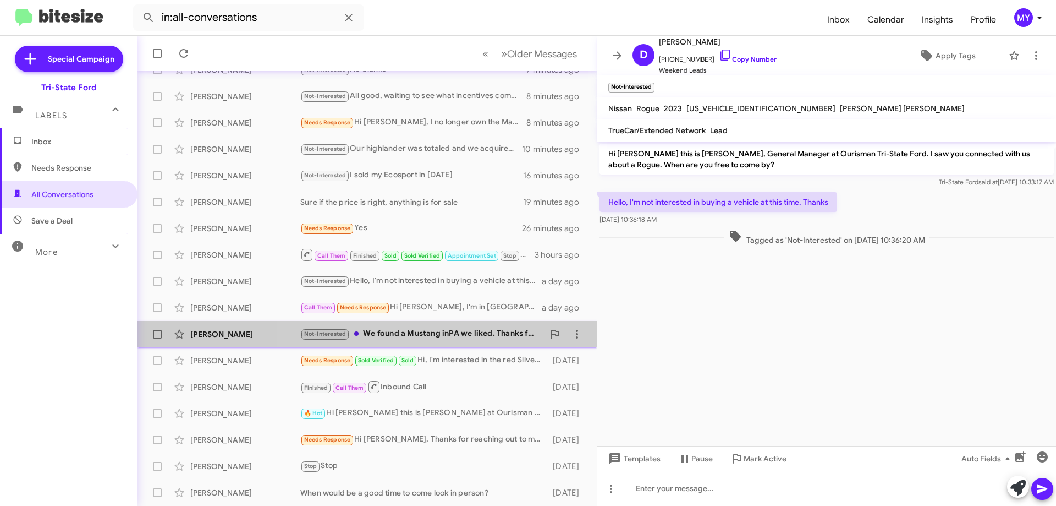
click at [438, 333] on div "Not-Interested We found a Mustang inPA we liked. Thanks for all your help." at bounding box center [422, 333] width 244 height 13
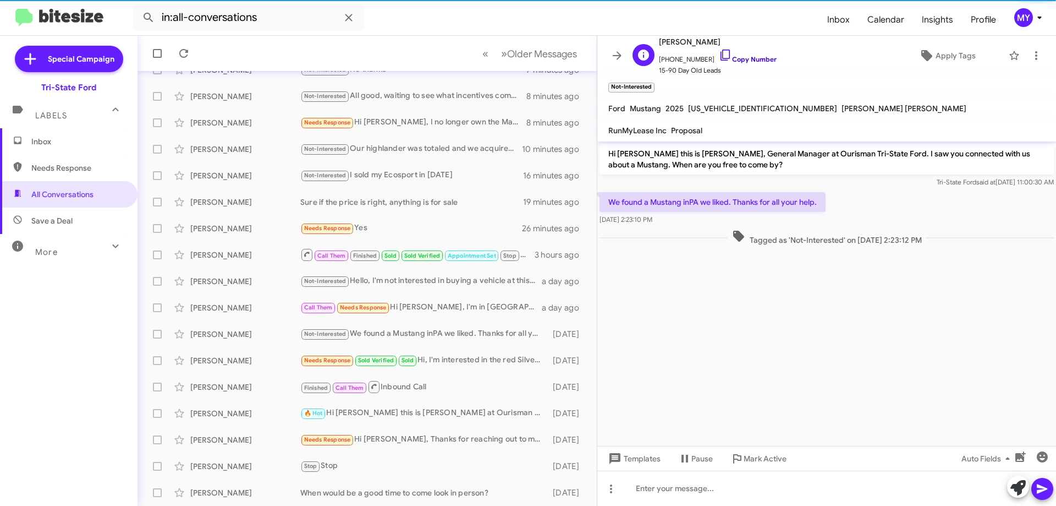
click at [719, 56] on icon at bounding box center [725, 54] width 13 height 13
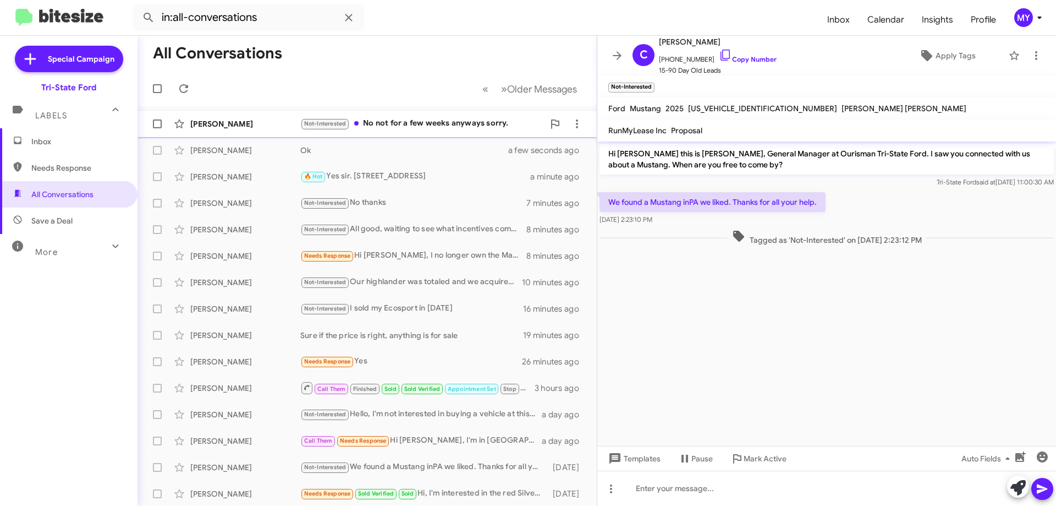
click at [419, 121] on div "Not-Interested No not for a few weeks anyways sorry." at bounding box center [422, 123] width 244 height 13
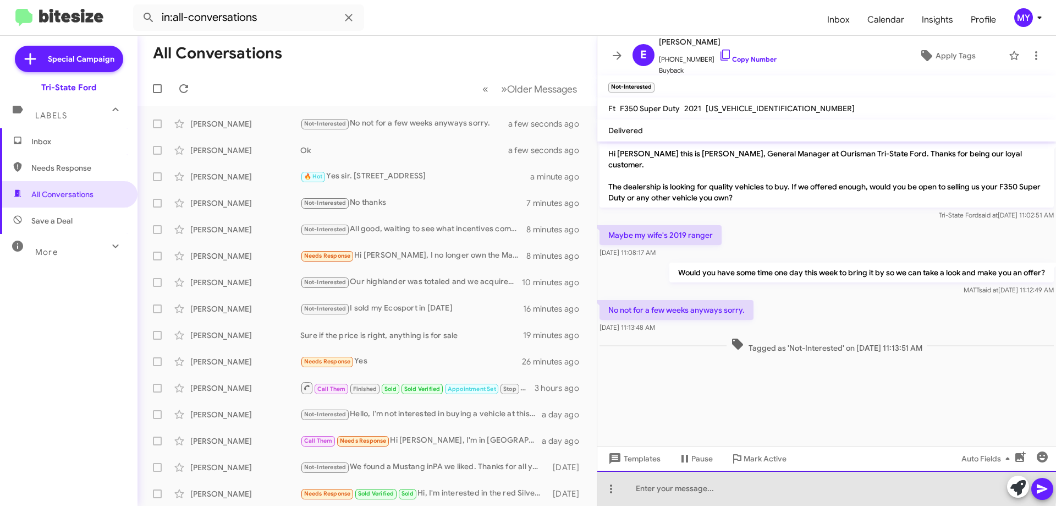
click at [674, 484] on div at bounding box center [827, 487] width 459 height 35
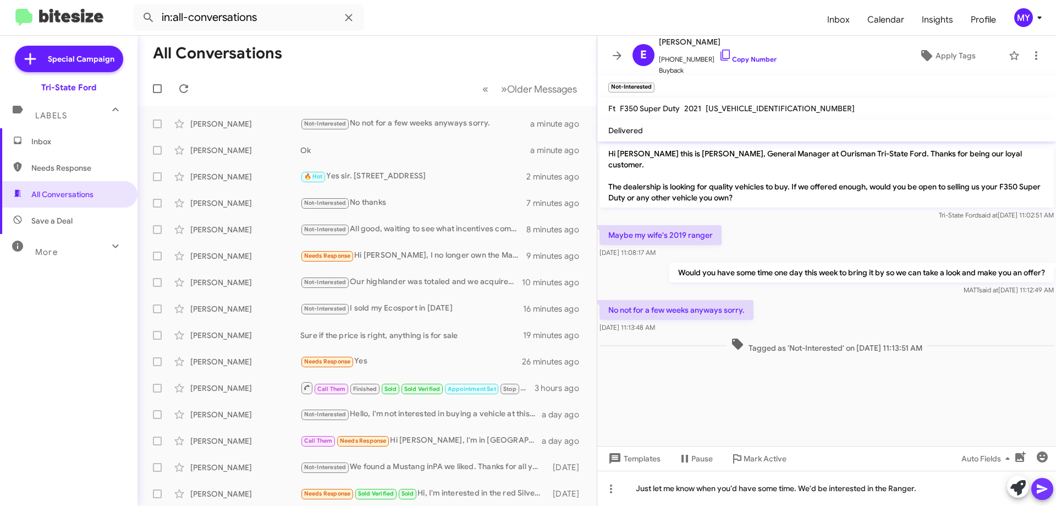
click at [1039, 482] on icon at bounding box center [1042, 488] width 13 height 13
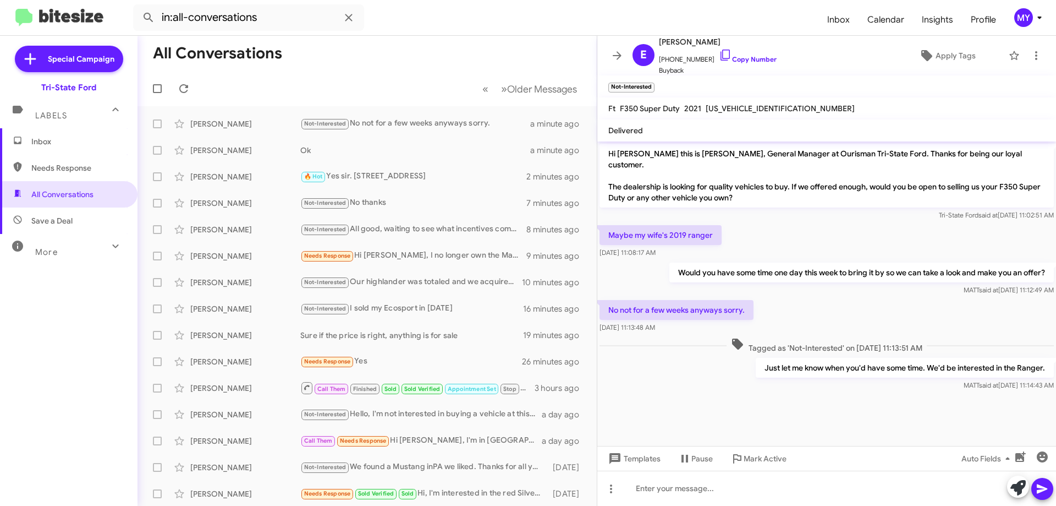
click at [72, 138] on span "Inbox" at bounding box center [78, 141] width 94 height 11
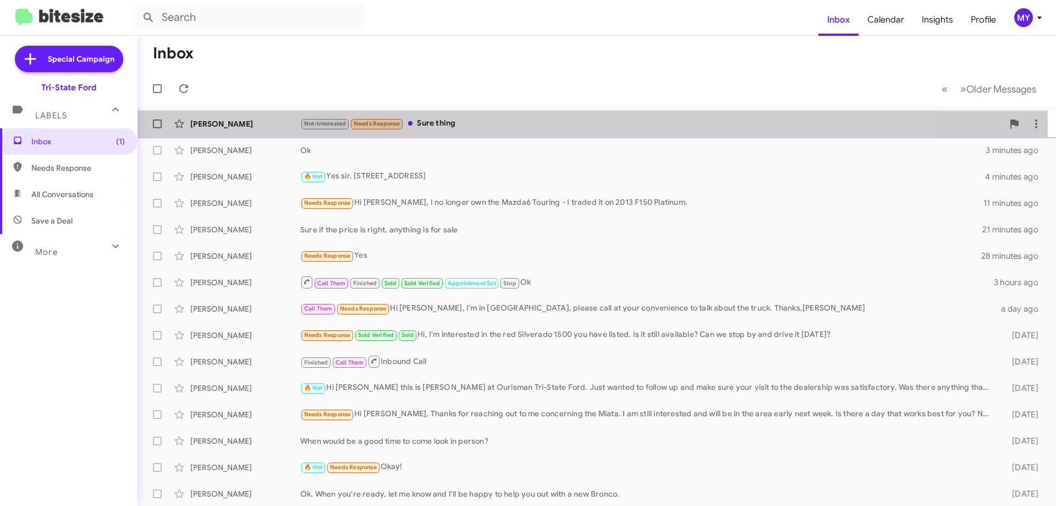
click at [503, 123] on div "Not-Interested Needs Response Sure thing" at bounding box center [651, 123] width 703 height 13
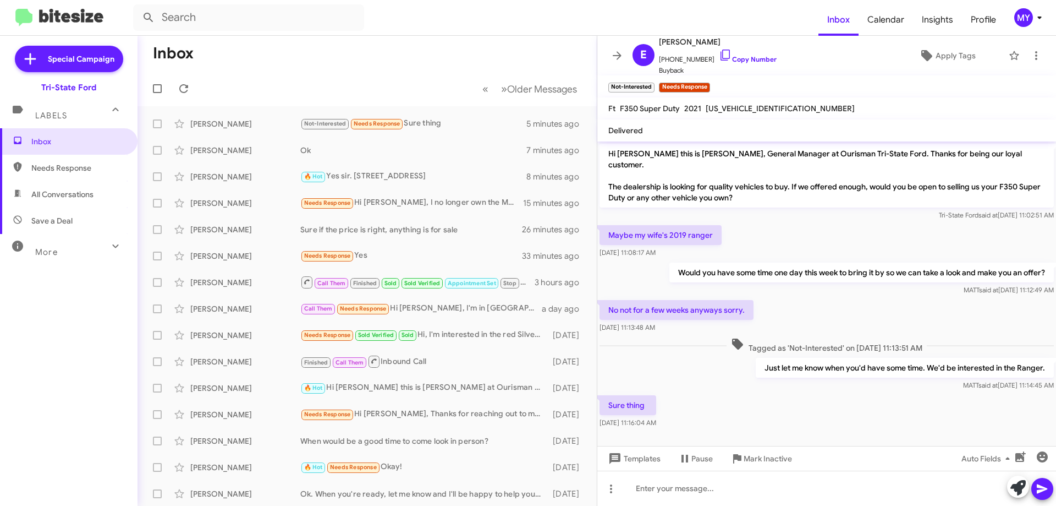
click at [73, 195] on span "All Conversations" at bounding box center [62, 194] width 62 height 11
type input "in:all-conversations"
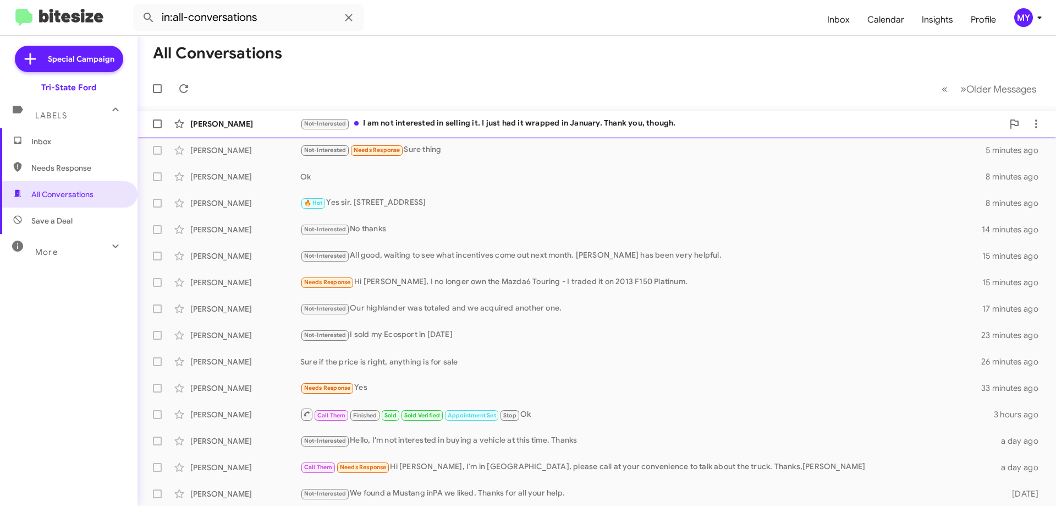
click at [468, 118] on div "Not-Interested I am not interested in selling it. I just had it wrapped in Janu…" at bounding box center [651, 123] width 703 height 13
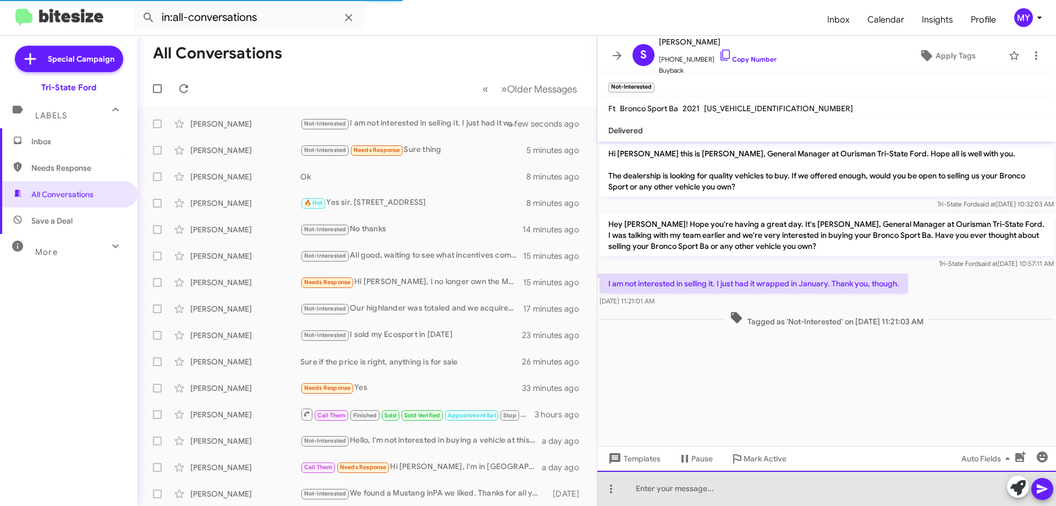
click at [663, 490] on div at bounding box center [827, 487] width 459 height 35
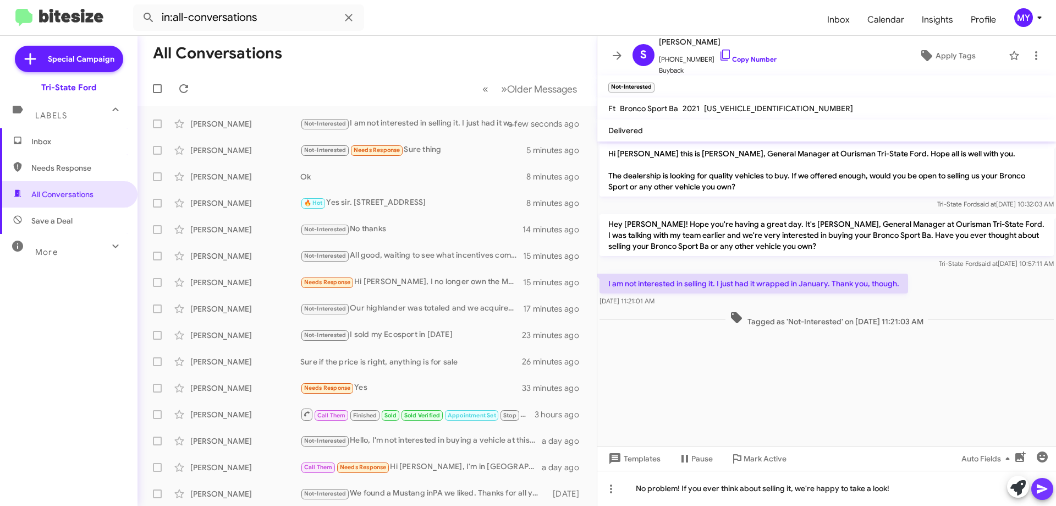
click at [1037, 492] on icon at bounding box center [1042, 488] width 13 height 13
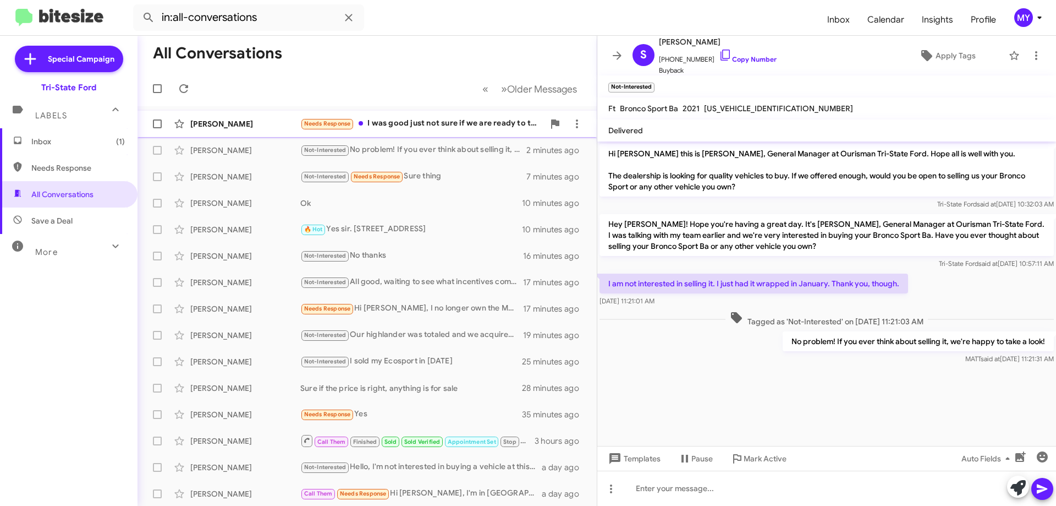
click at [410, 128] on div "Needs Response I was good just not sure if we are ready to trade yet.which I ex…" at bounding box center [422, 123] width 244 height 13
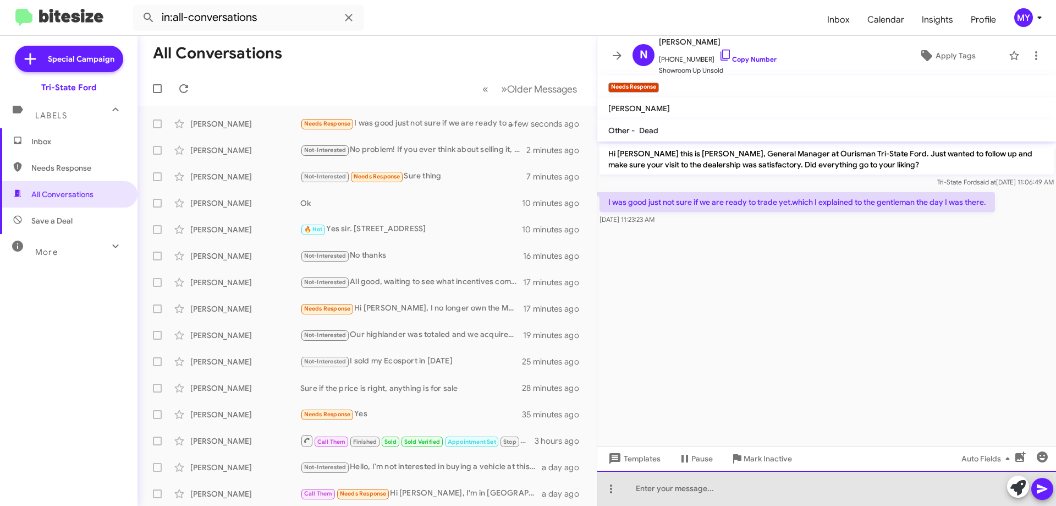
click at [697, 490] on div at bounding box center [827, 487] width 459 height 35
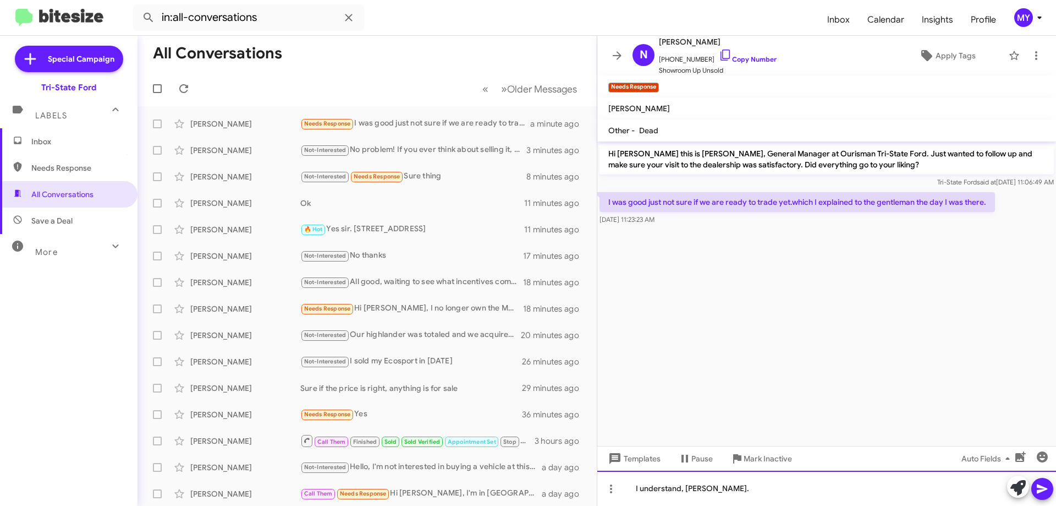
click at [740, 490] on div "I understand, [PERSON_NAME]." at bounding box center [827, 487] width 459 height 35
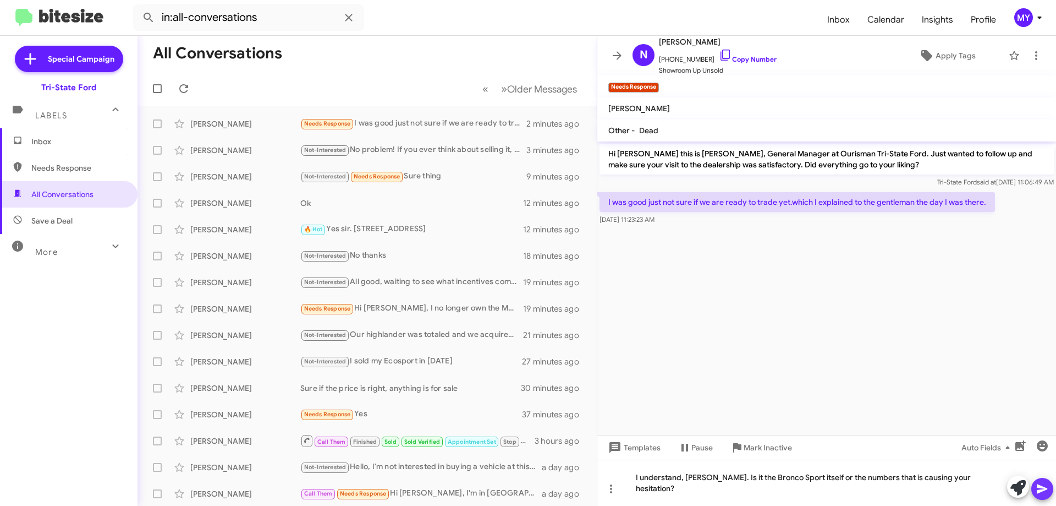
click at [1043, 486] on icon at bounding box center [1042, 488] width 13 height 13
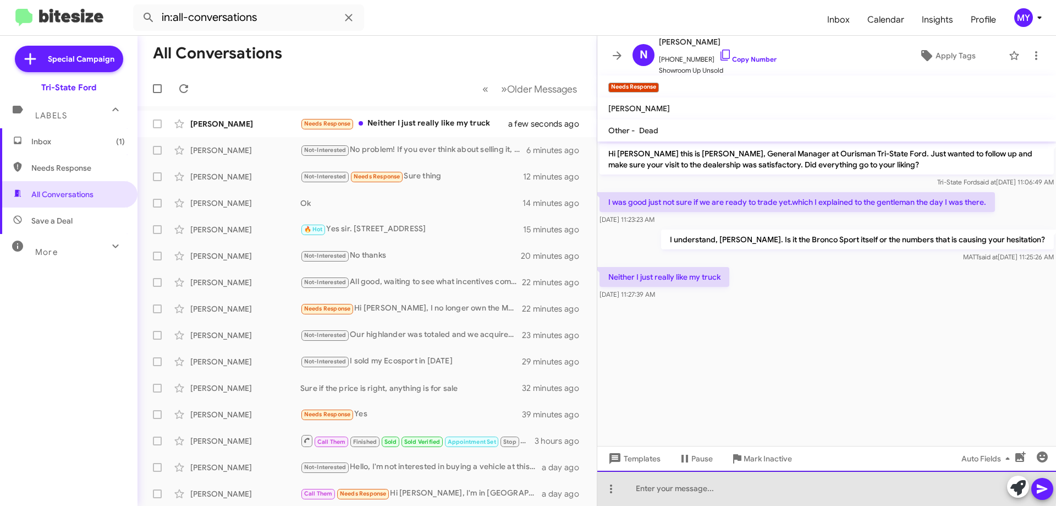
click at [667, 483] on div at bounding box center [827, 487] width 459 height 35
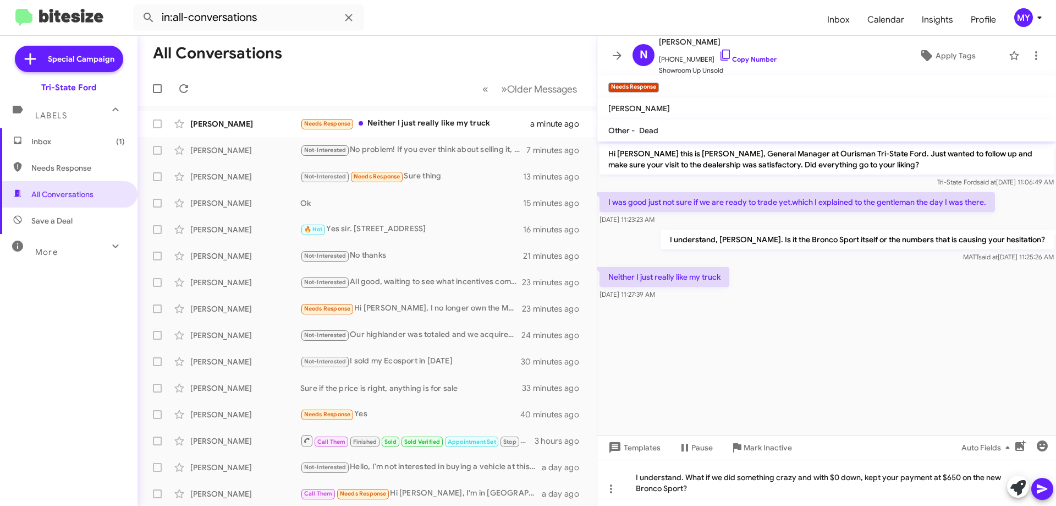
click at [1046, 489] on icon at bounding box center [1042, 488] width 10 height 9
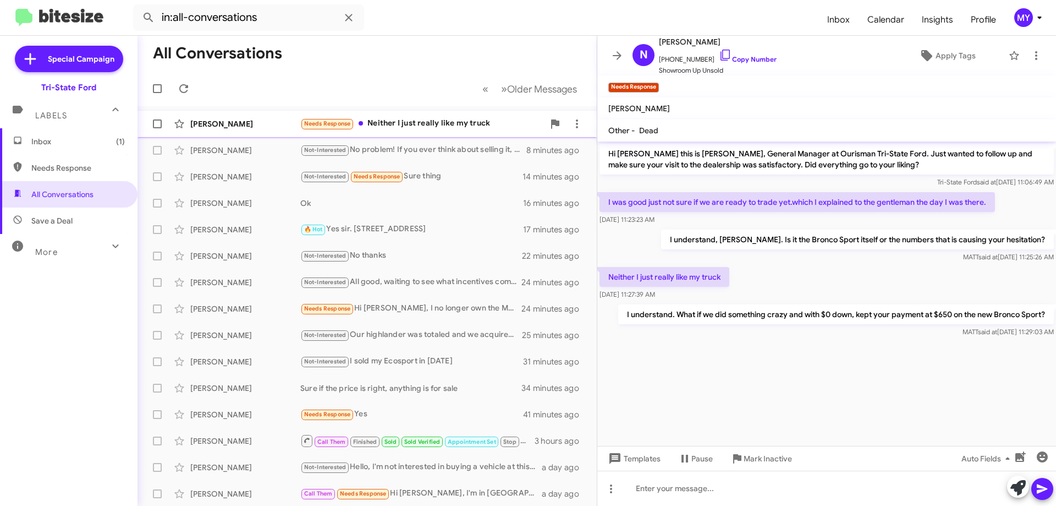
click at [446, 125] on div "Needs Response Neither I just really like my truck" at bounding box center [422, 123] width 244 height 13
